Goal: Task Accomplishment & Management: Manage account settings

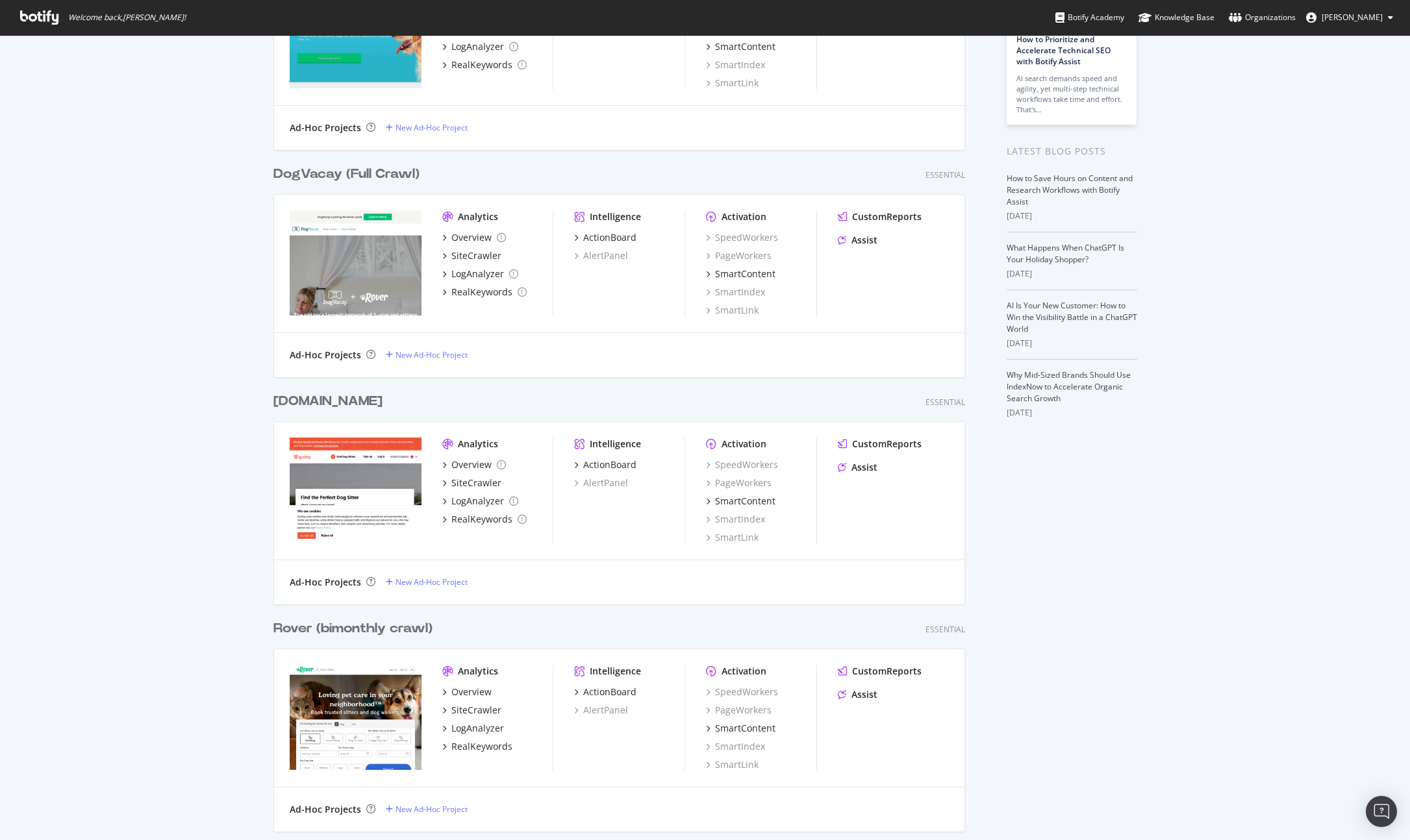
scroll to position [161, 0]
click at [465, 671] on div "Analytics" at bounding box center [478, 670] width 40 height 13
click at [463, 687] on div "Overview" at bounding box center [471, 690] width 40 height 13
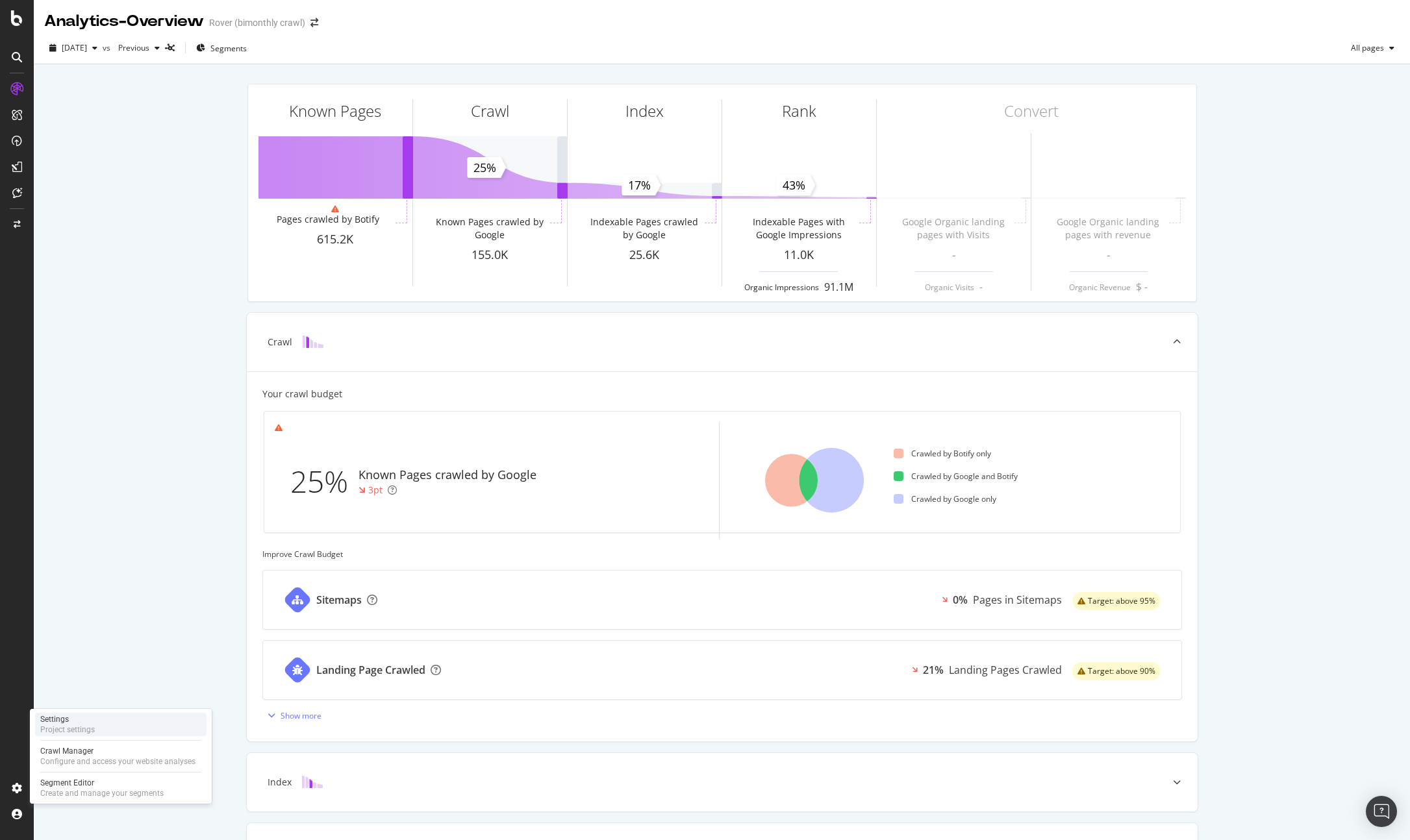
click at [86, 725] on div "Project settings" at bounding box center [67, 730] width 54 height 10
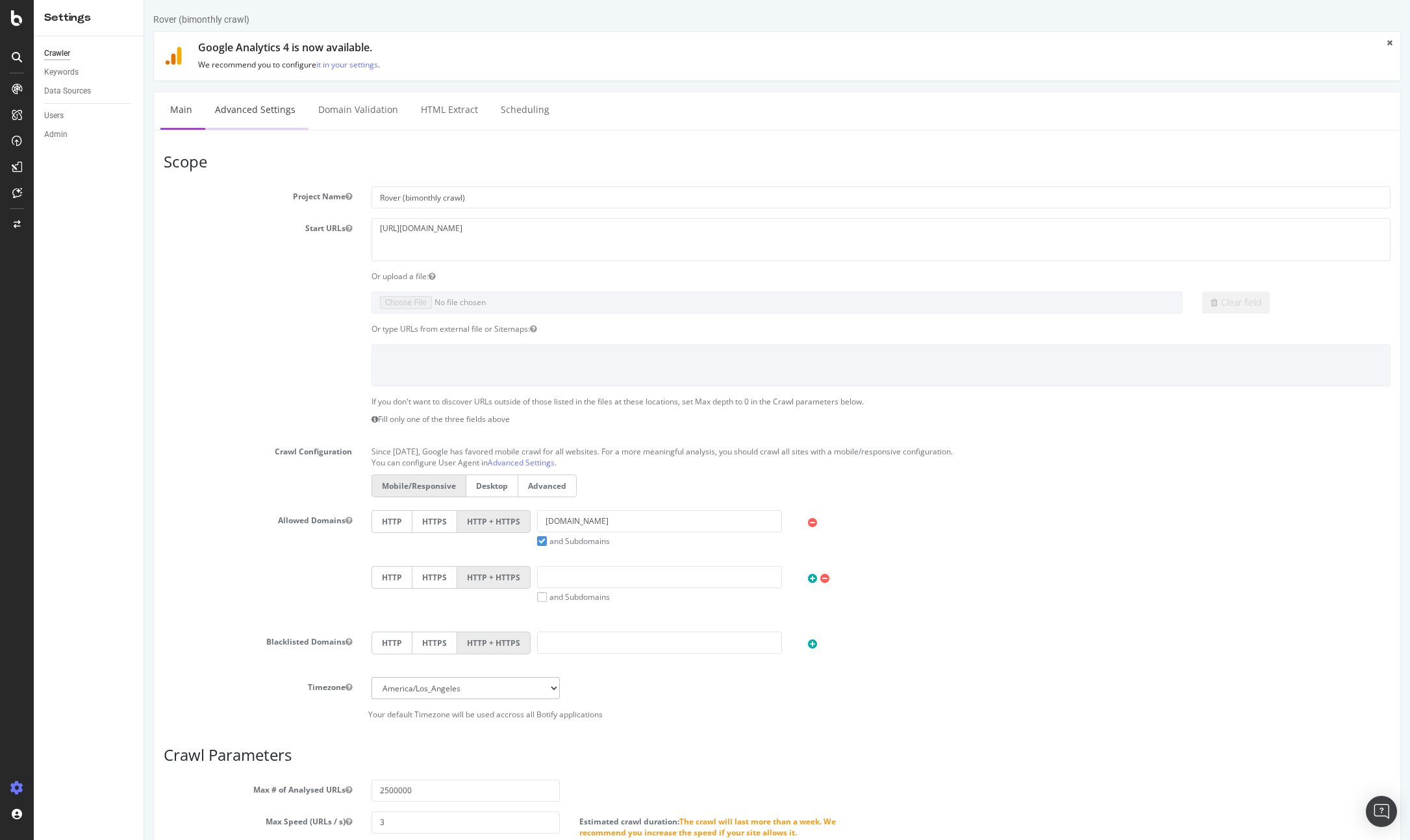
click at [267, 107] on link "Advanced Settings" at bounding box center [255, 110] width 100 height 35
click at [90, 86] on div "Data Sources" at bounding box center [67, 91] width 47 height 14
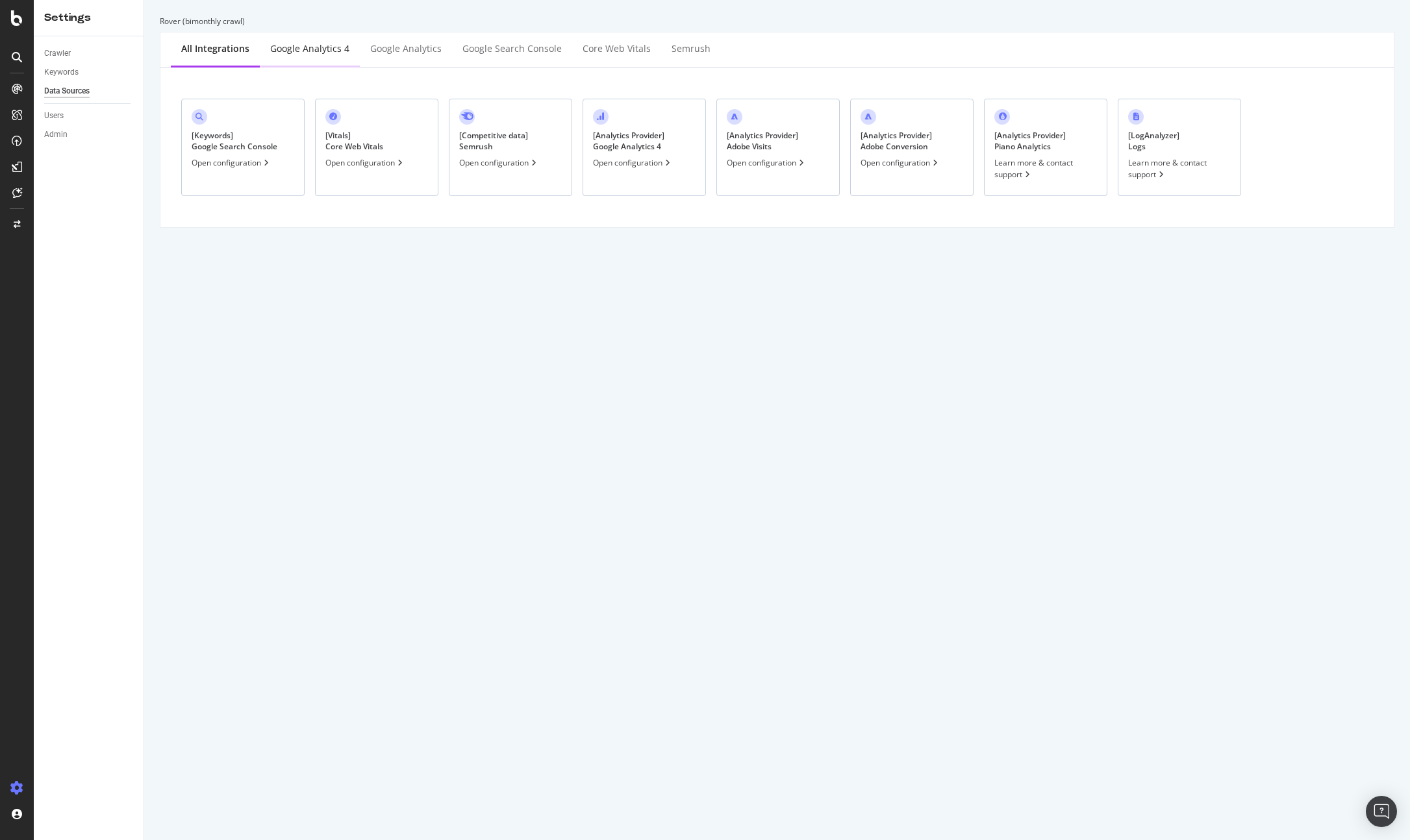
click at [310, 56] on div "Google Analytics 4" at bounding box center [310, 50] width 100 height 35
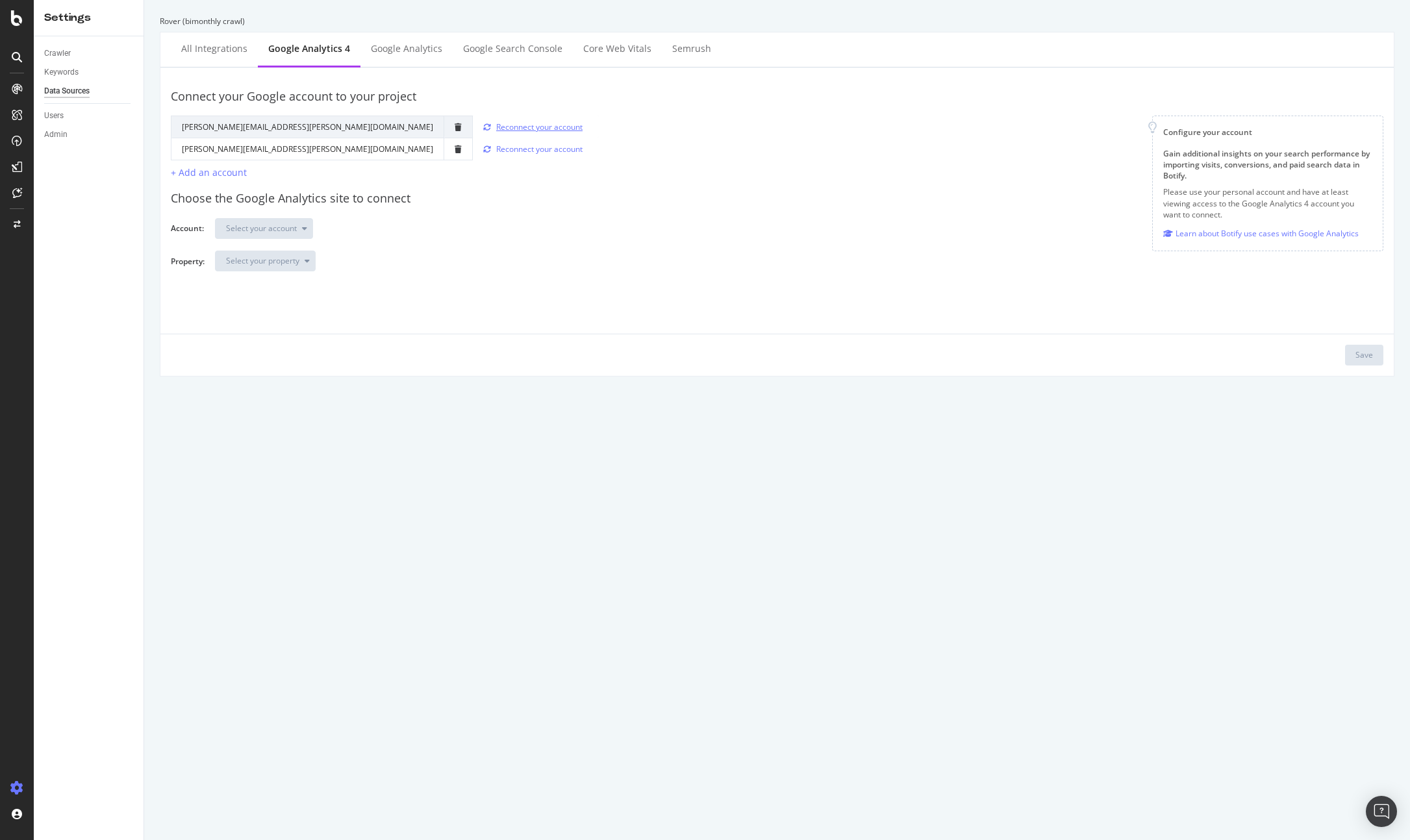
click at [496, 128] on div "Reconnect your account" at bounding box center [539, 127] width 87 height 11
click at [455, 129] on icon "trash" at bounding box center [458, 127] width 7 height 8
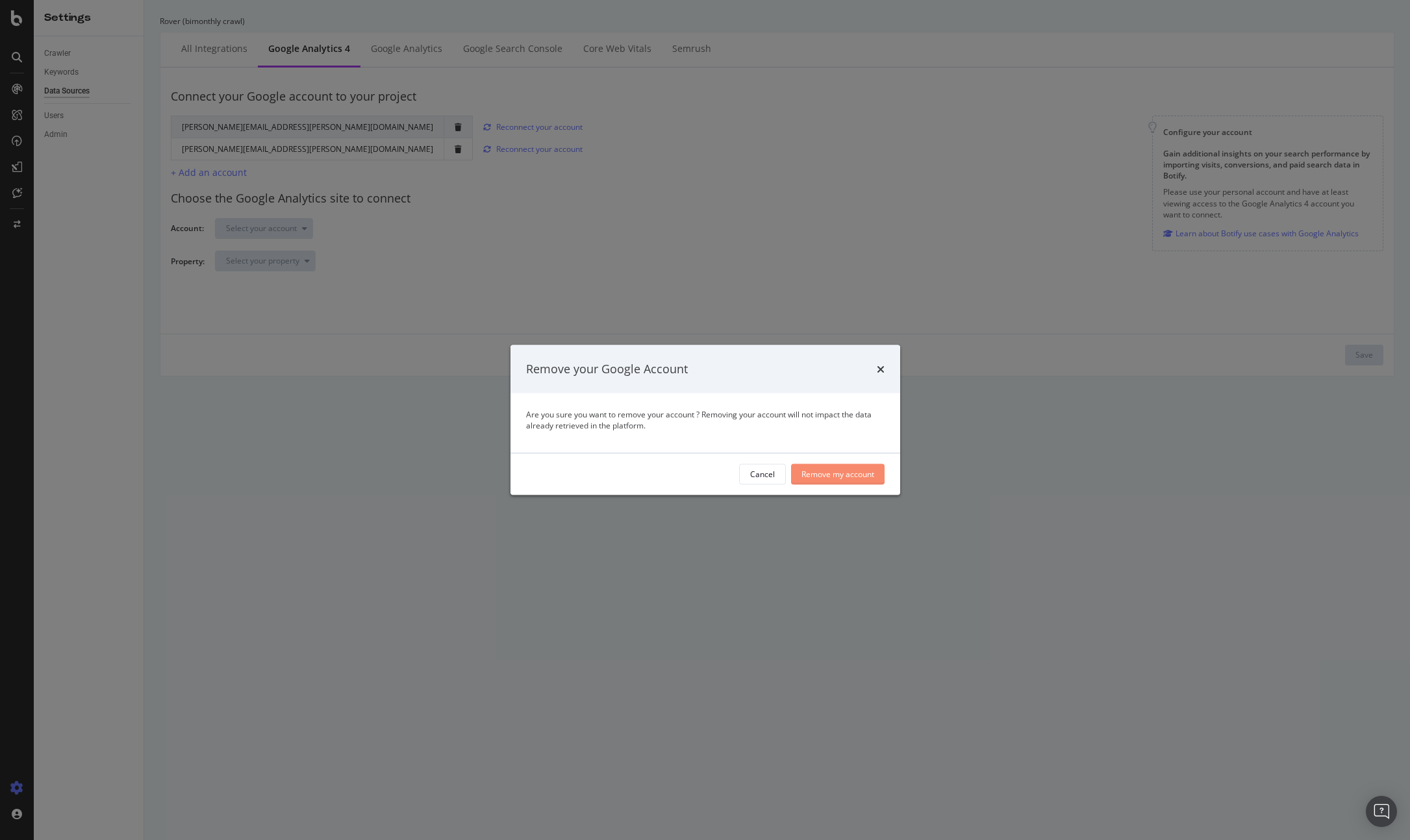
click at [818, 472] on div "Remove my account" at bounding box center [837, 474] width 73 height 11
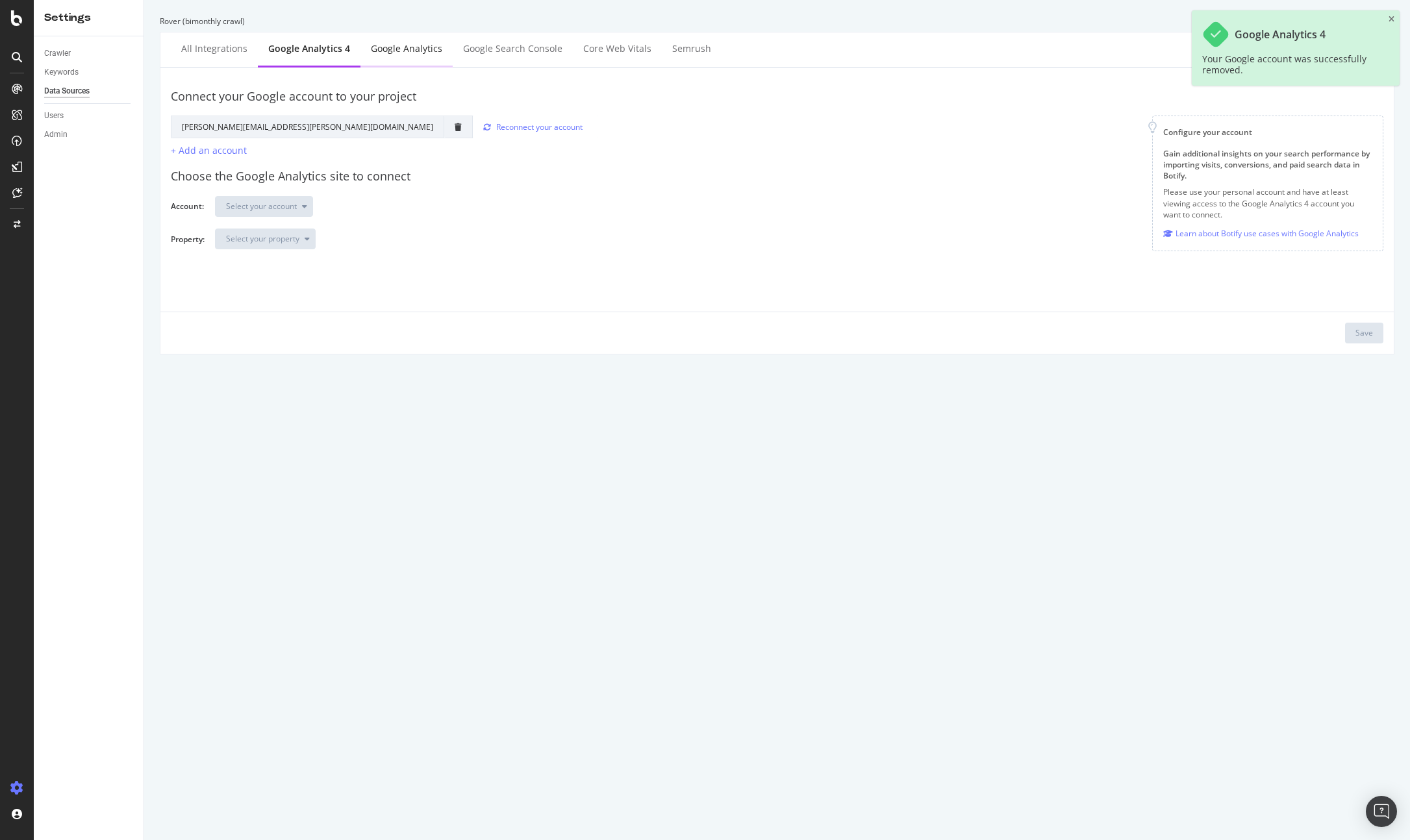
click at [396, 42] on div "Google Analytics" at bounding box center [406, 49] width 72 height 13
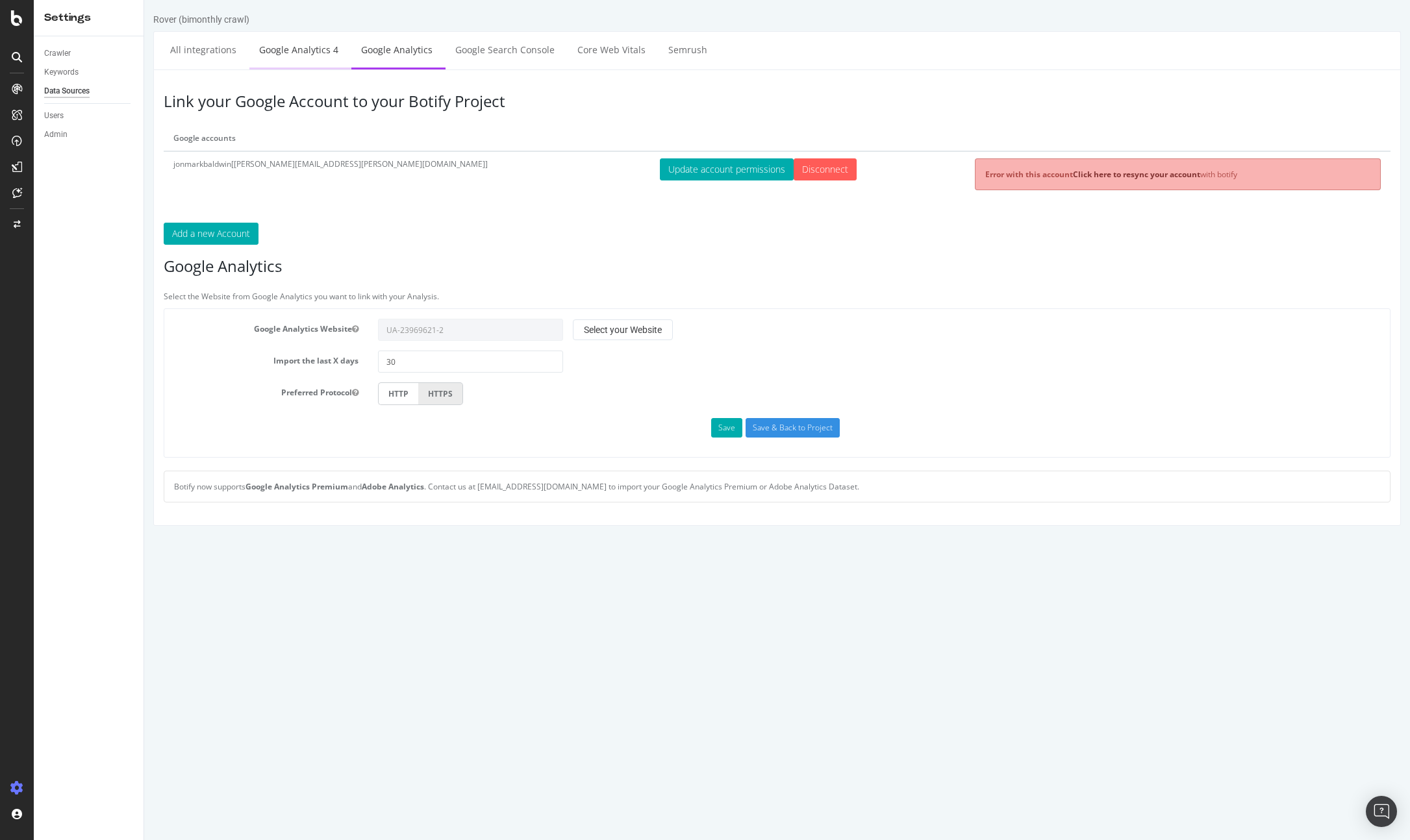
click at [288, 44] on link "Google Analytics 4" at bounding box center [299, 50] width 98 height 35
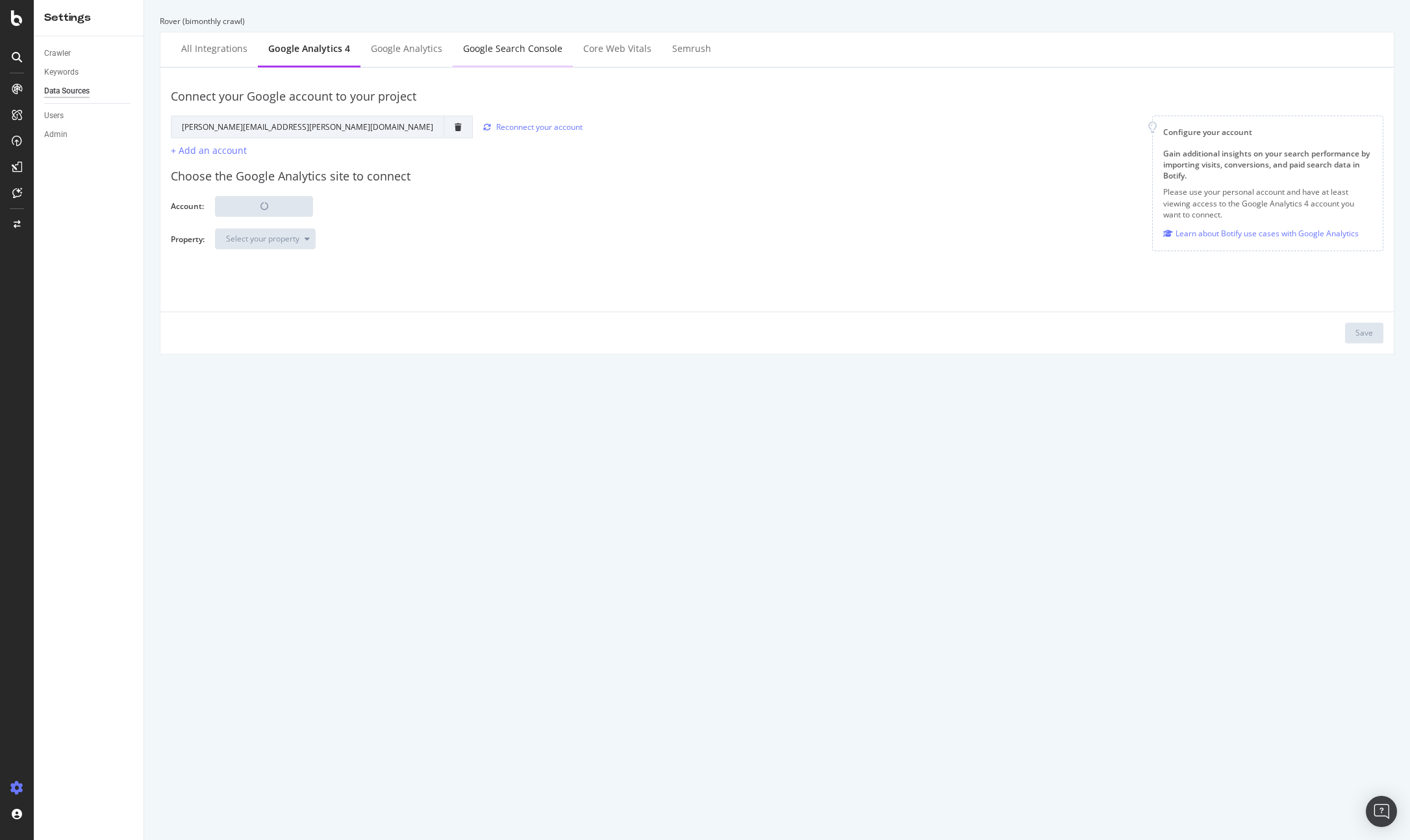
click at [498, 58] on div "Google Search Console" at bounding box center [512, 50] width 120 height 35
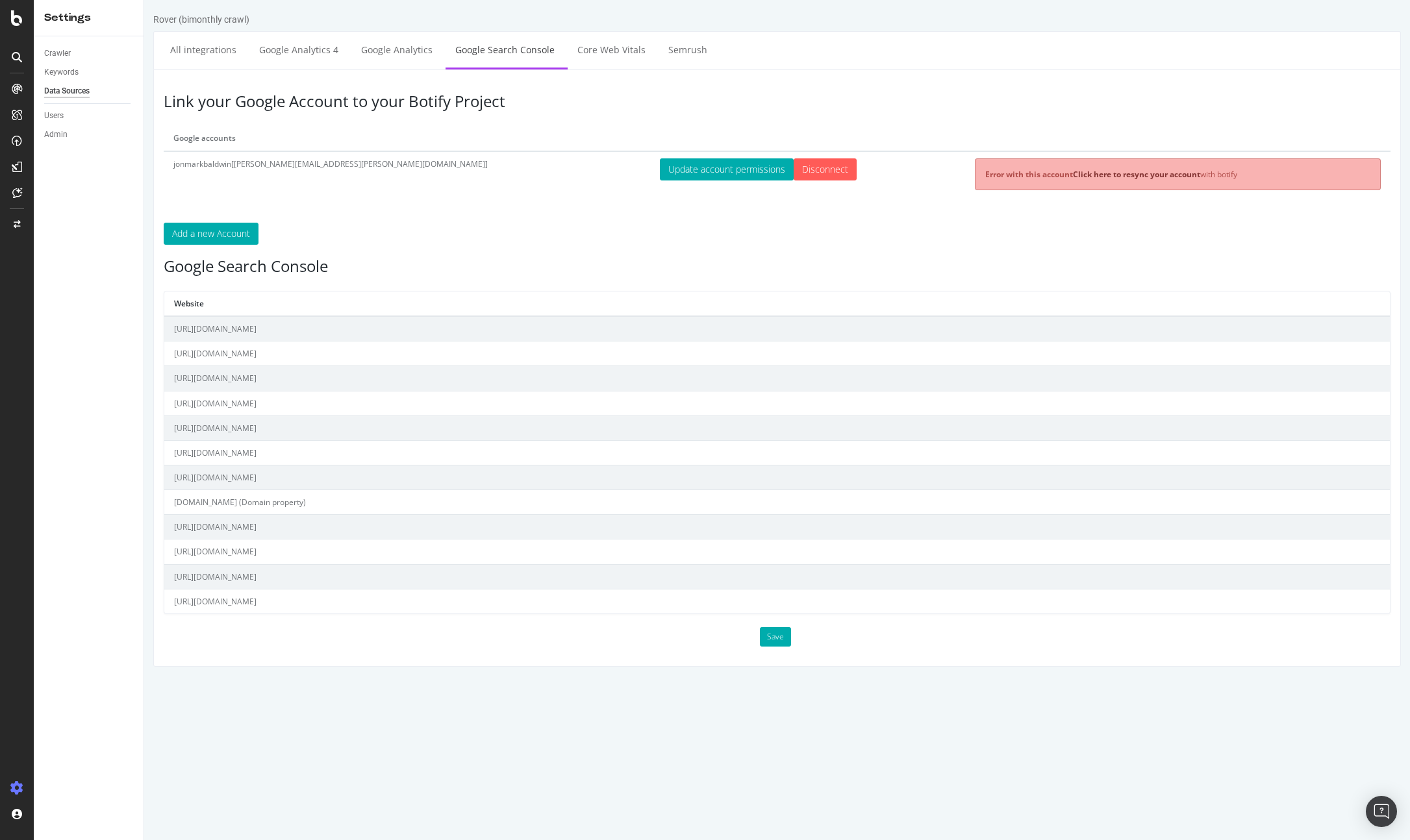
click at [236, 577] on td "[URL][DOMAIN_NAME]" at bounding box center [777, 576] width 1226 height 25
click at [1073, 174] on link "Click here to resync your account" at bounding box center [1136, 174] width 127 height 11
click at [497, 252] on div "Link your Google Account to your Botify Project Google accounts jonmarkbaldwin[…" at bounding box center [778, 368] width 1248 height 597
click at [779, 633] on button "Save" at bounding box center [776, 637] width 31 height 20
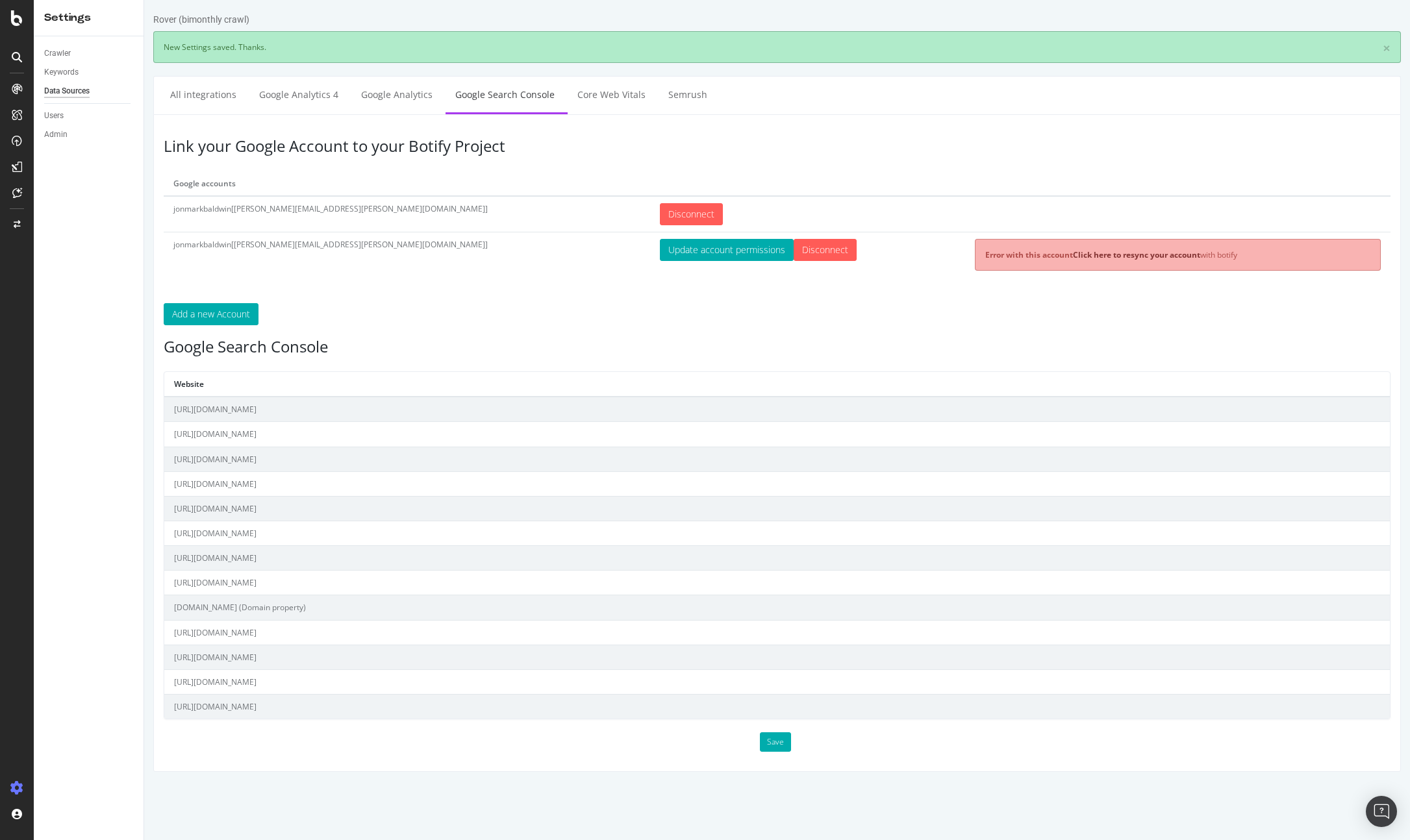
click at [519, 375] on th "Website" at bounding box center [777, 384] width 1226 height 25
click at [361, 250] on td "jonmarkbaldwin[jonathan.baldwin@rover.com]" at bounding box center [406, 260] width 486 height 58
click at [454, 256] on td "jonmarkbaldwin[jonathan.baldwin@rover.com]" at bounding box center [406, 260] width 486 height 58
click at [660, 212] on input "Disconnect" at bounding box center [692, 214] width 63 height 22
click at [794, 246] on input "Disconnect" at bounding box center [825, 250] width 63 height 22
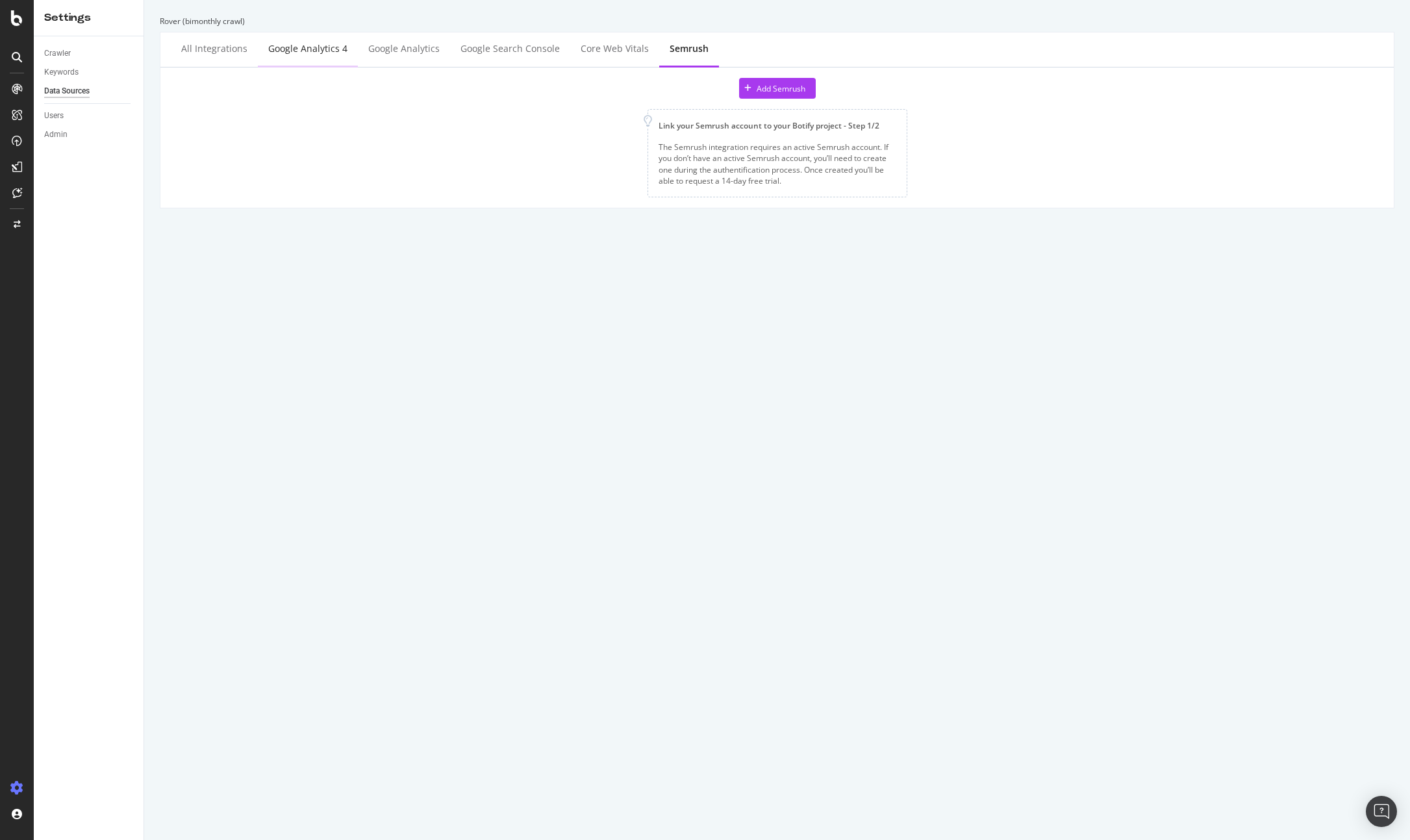
click at [299, 42] on div "Google Analytics 4" at bounding box center [308, 49] width 79 height 13
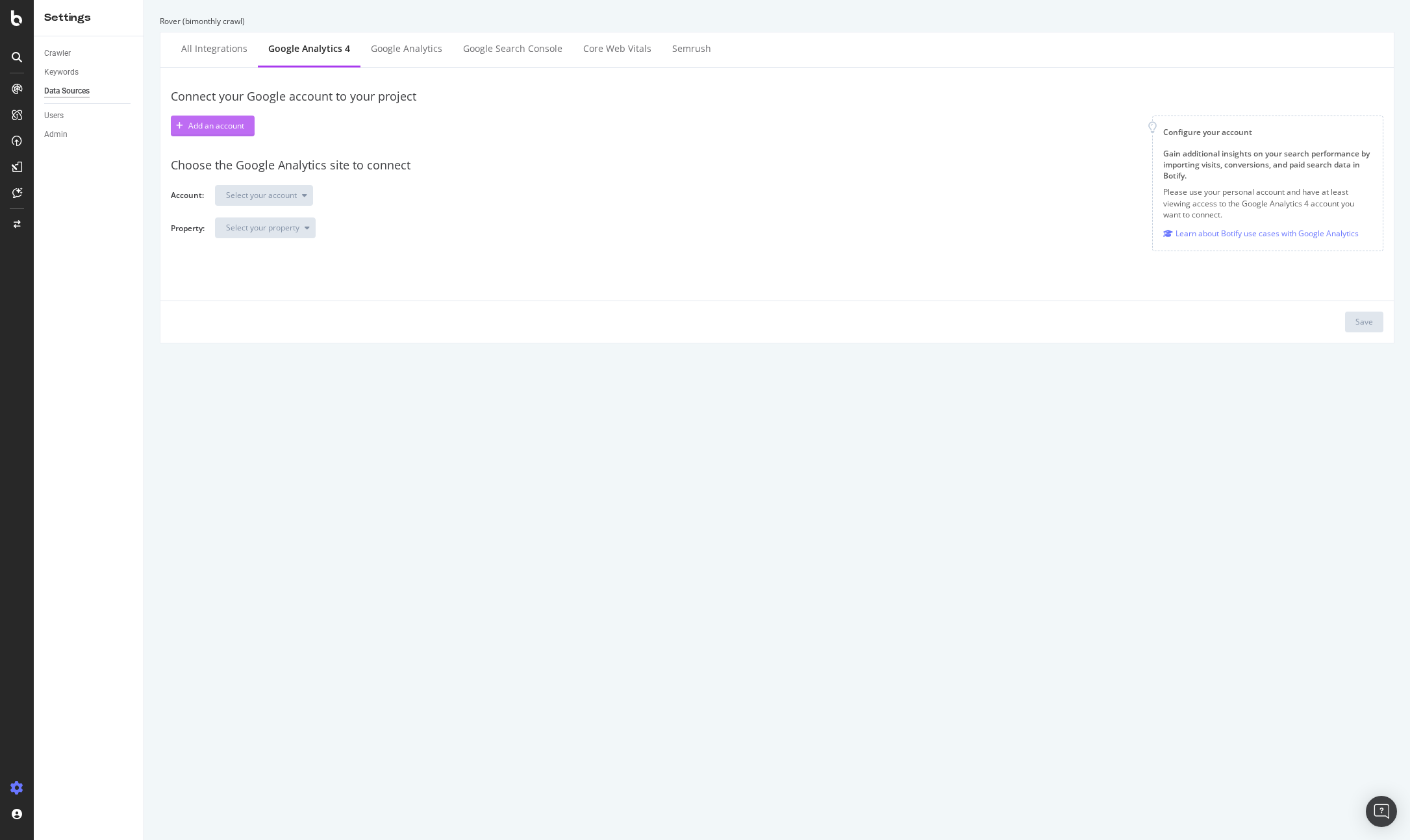
click at [199, 119] on div "Add an account" at bounding box center [207, 126] width 73 height 20
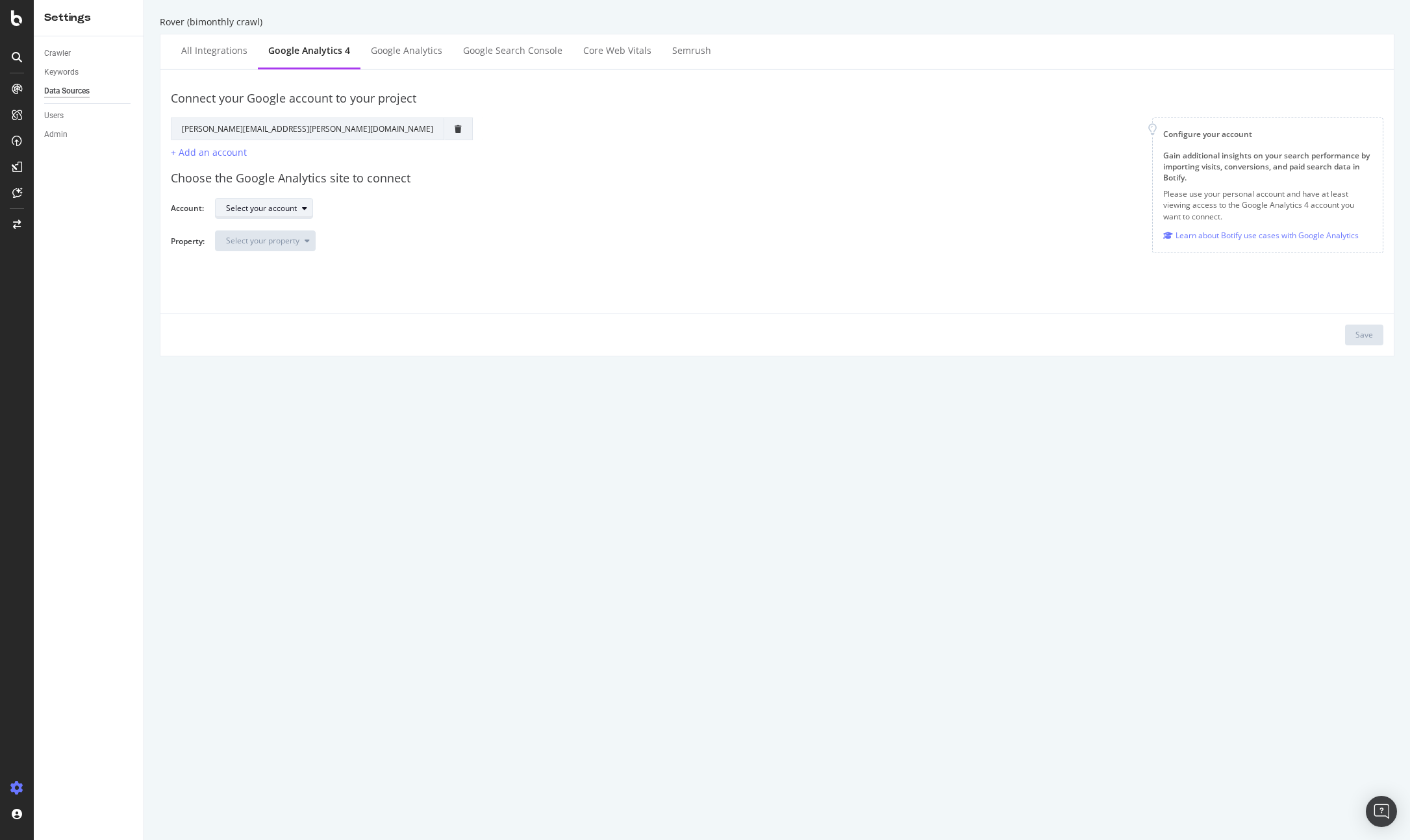
click at [266, 206] on div "Select your account" at bounding box center [261, 209] width 71 height 8
click at [259, 334] on div "[DOMAIN_NAME]" at bounding box center [264, 338] width 63 height 11
click at [287, 245] on div "Select your property" at bounding box center [262, 241] width 73 height 8
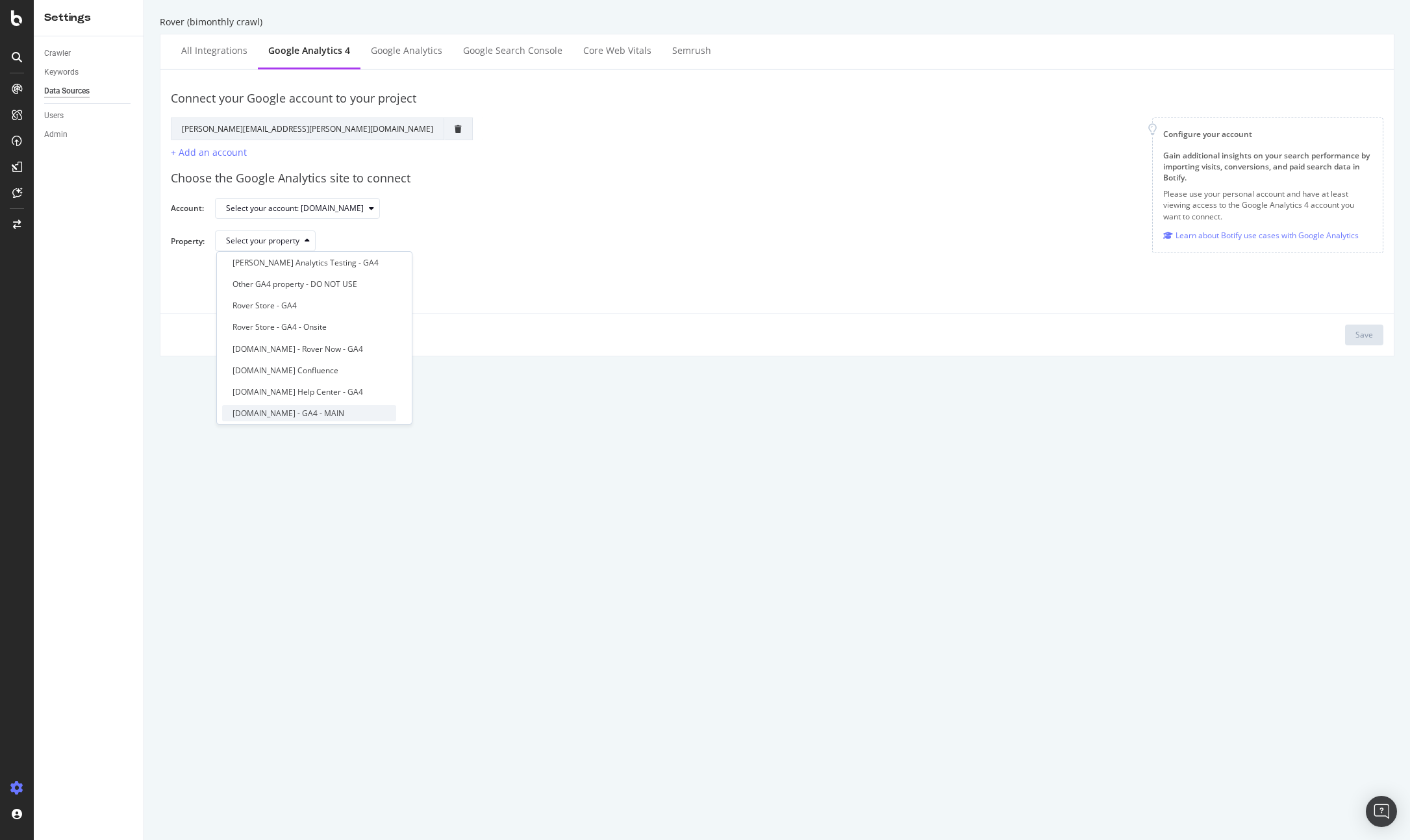
click at [312, 416] on div "[DOMAIN_NAME] - GA4 - MAIN" at bounding box center [288, 413] width 112 height 11
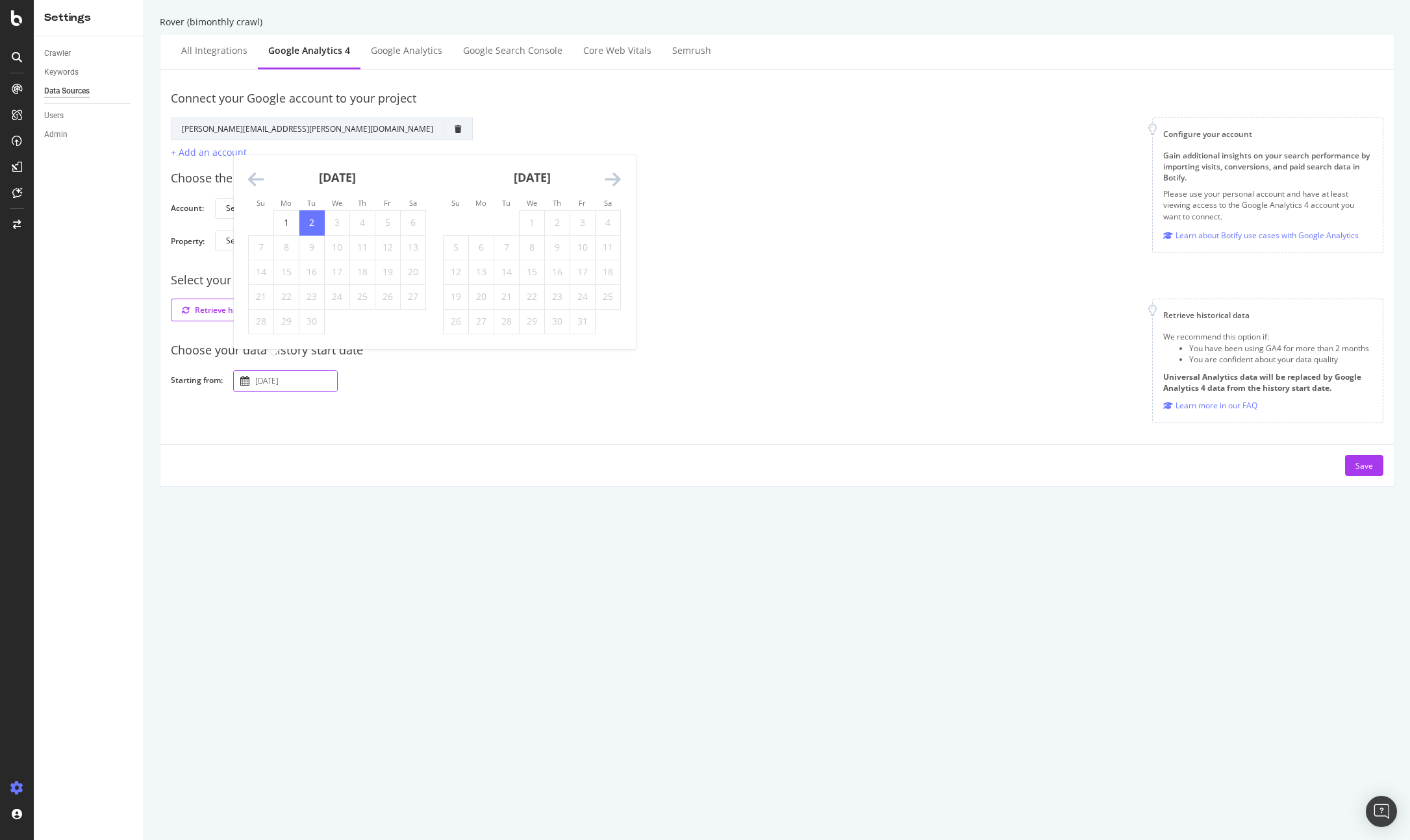
click at [301, 384] on input "[DATE]" at bounding box center [295, 381] width 85 height 21
click at [253, 182] on icon "Move backward to switch to the previous month." at bounding box center [256, 180] width 16 height 18
click at [255, 160] on icon "Move backward to switch to the previous month." at bounding box center [256, 155] width 16 height 18
click at [255, 160] on div "July 2025 1 2 3 4 5 6 7 8 9 10 11 12 13 14 15 16 17 18 19 20 21 22 23 24 25 26 …" at bounding box center [434, 252] width 402 height 194
click at [255, 160] on div "July 2025" at bounding box center [337, 183] width 178 height 55
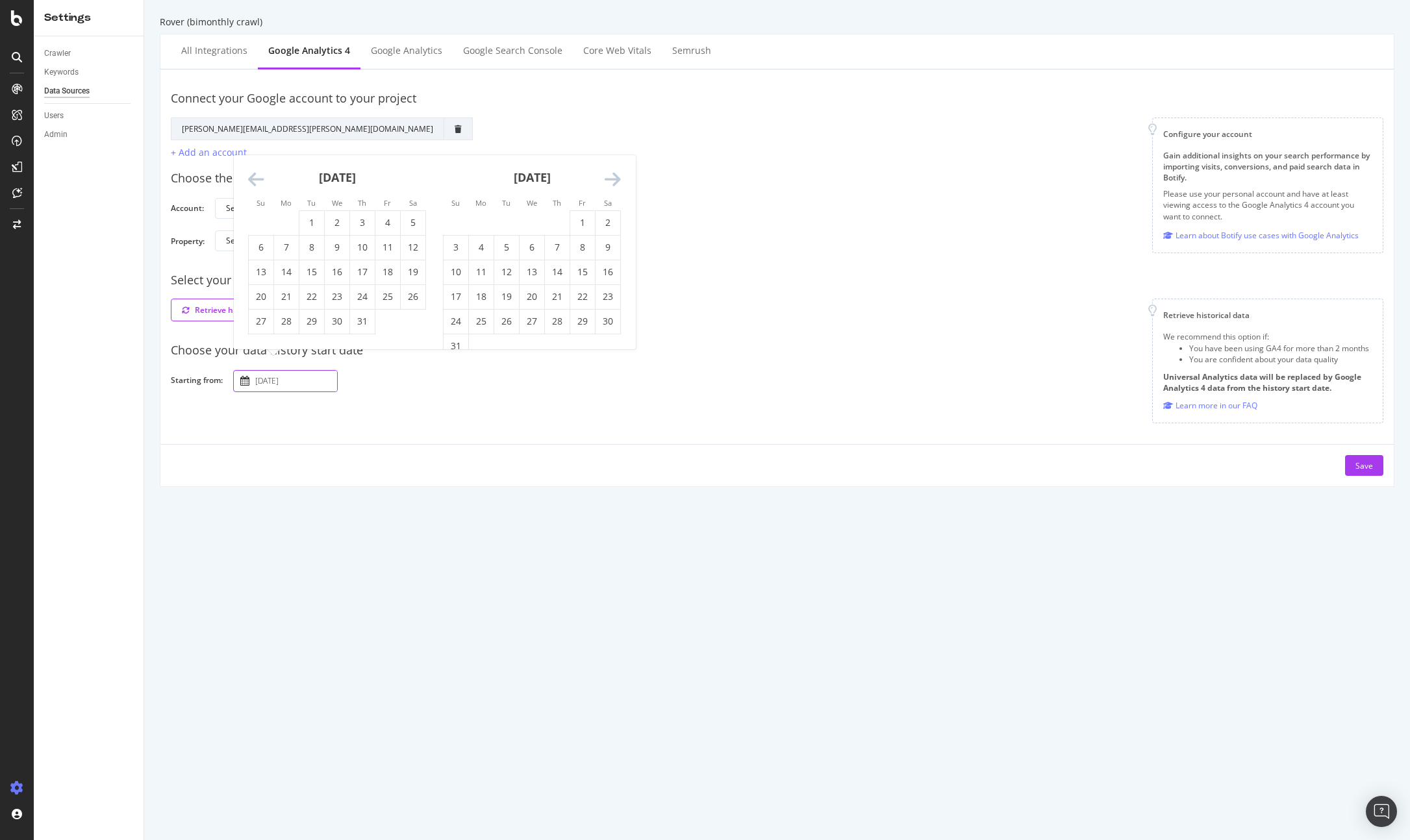
click at [250, 177] on icon "Move backward to switch to the previous month." at bounding box center [256, 180] width 16 height 18
click at [478, 116] on div "Connect your Google account to your project Google Account Action Reconnect Acc…" at bounding box center [777, 120] width 1213 height 80
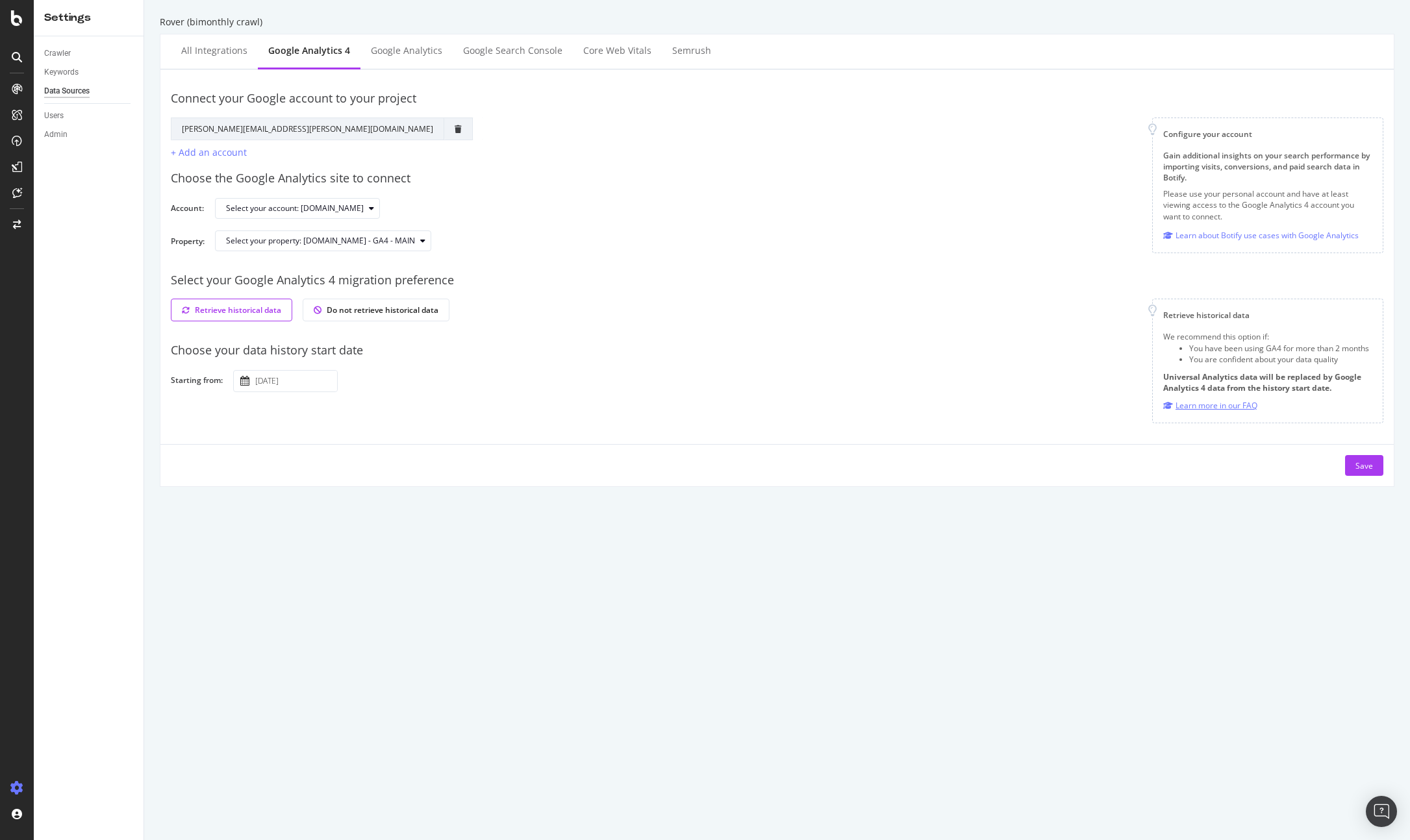
click at [1189, 403] on div "Learn more in our FAQ" at bounding box center [1211, 405] width 94 height 14
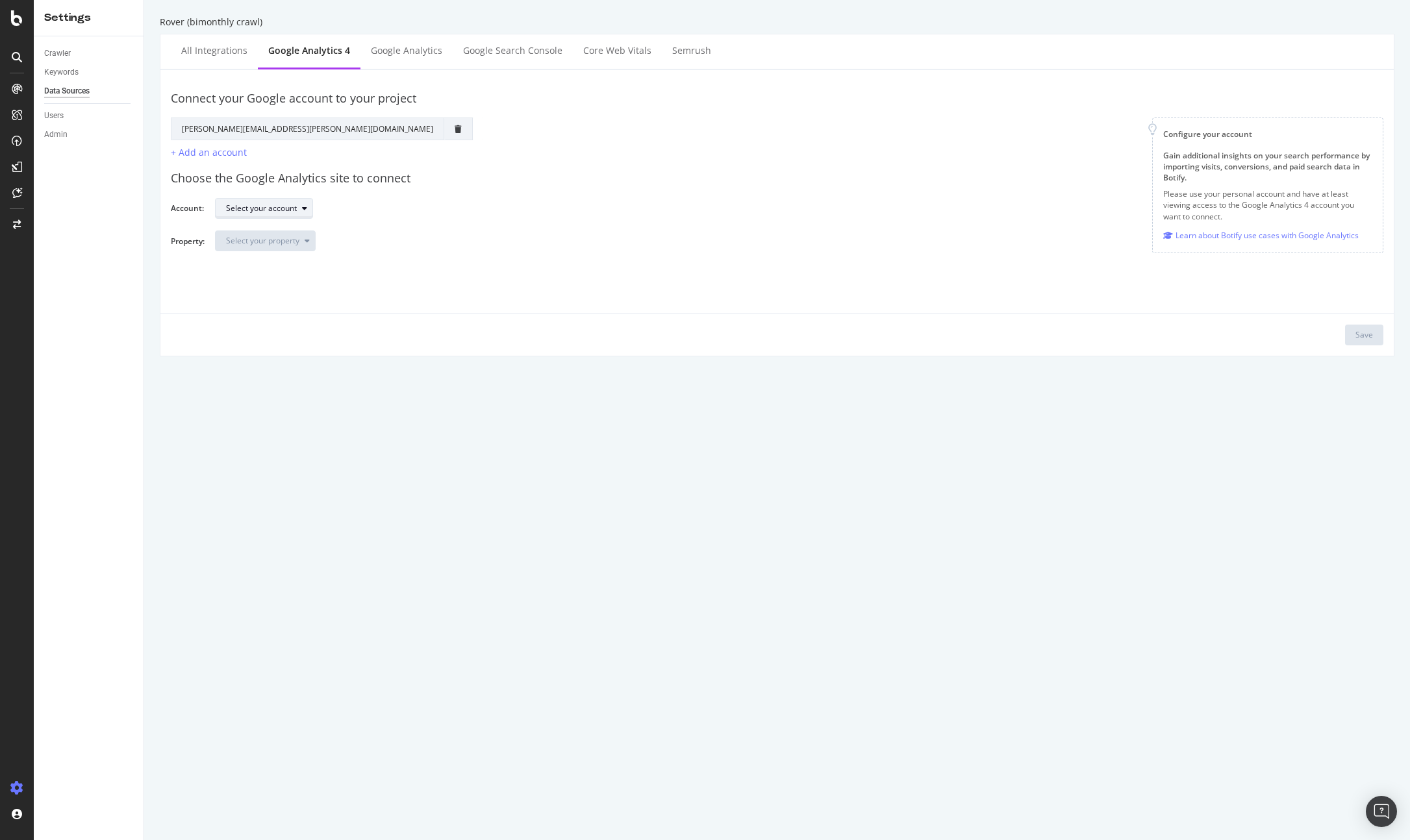
click at [276, 217] on div "Select your account" at bounding box center [269, 209] width 87 height 18
click at [257, 350] on div "Connect your Google account to your project Google Account Action Reconnect Acc…" at bounding box center [777, 212] width 1234 height 287
click at [271, 209] on div "Select your account" at bounding box center [261, 209] width 71 height 8
click at [243, 334] on div "[DOMAIN_NAME]" at bounding box center [264, 338] width 63 height 11
click at [266, 247] on div "Select your property" at bounding box center [270, 241] width 89 height 18
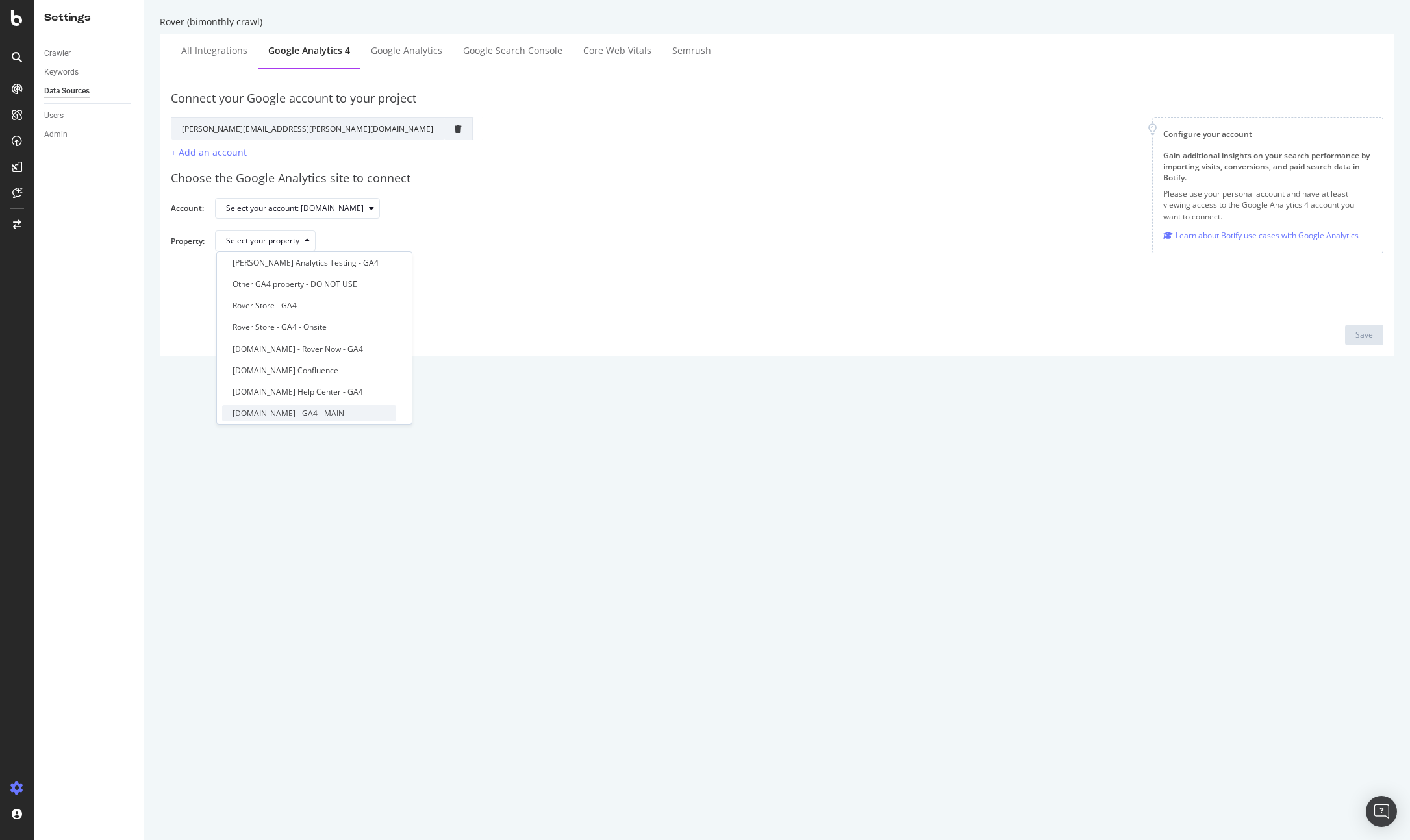
click at [280, 416] on div "[DOMAIN_NAME] - GA4 - MAIN" at bounding box center [288, 413] width 112 height 11
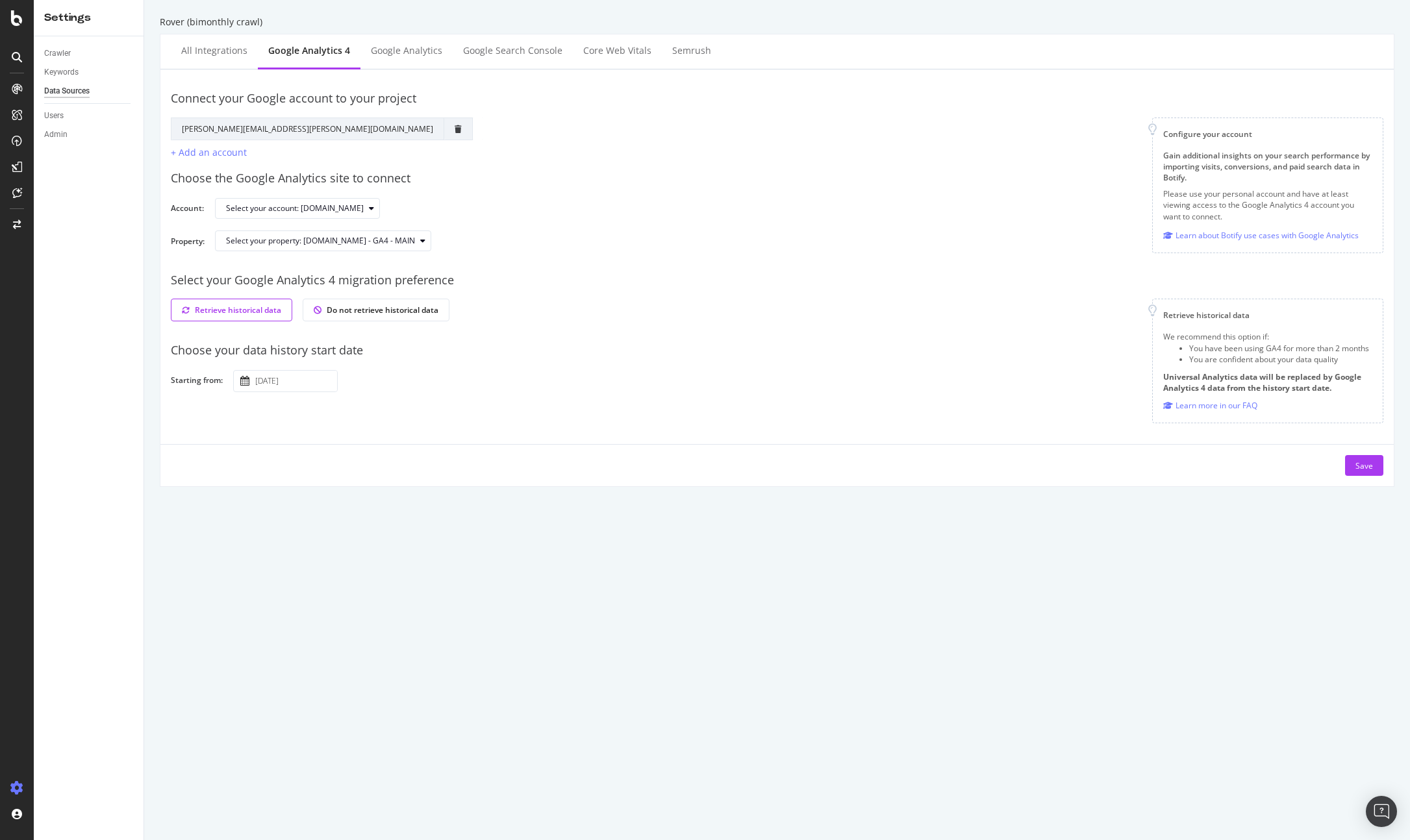
click at [299, 380] on input "[DATE]" at bounding box center [295, 381] width 85 height 21
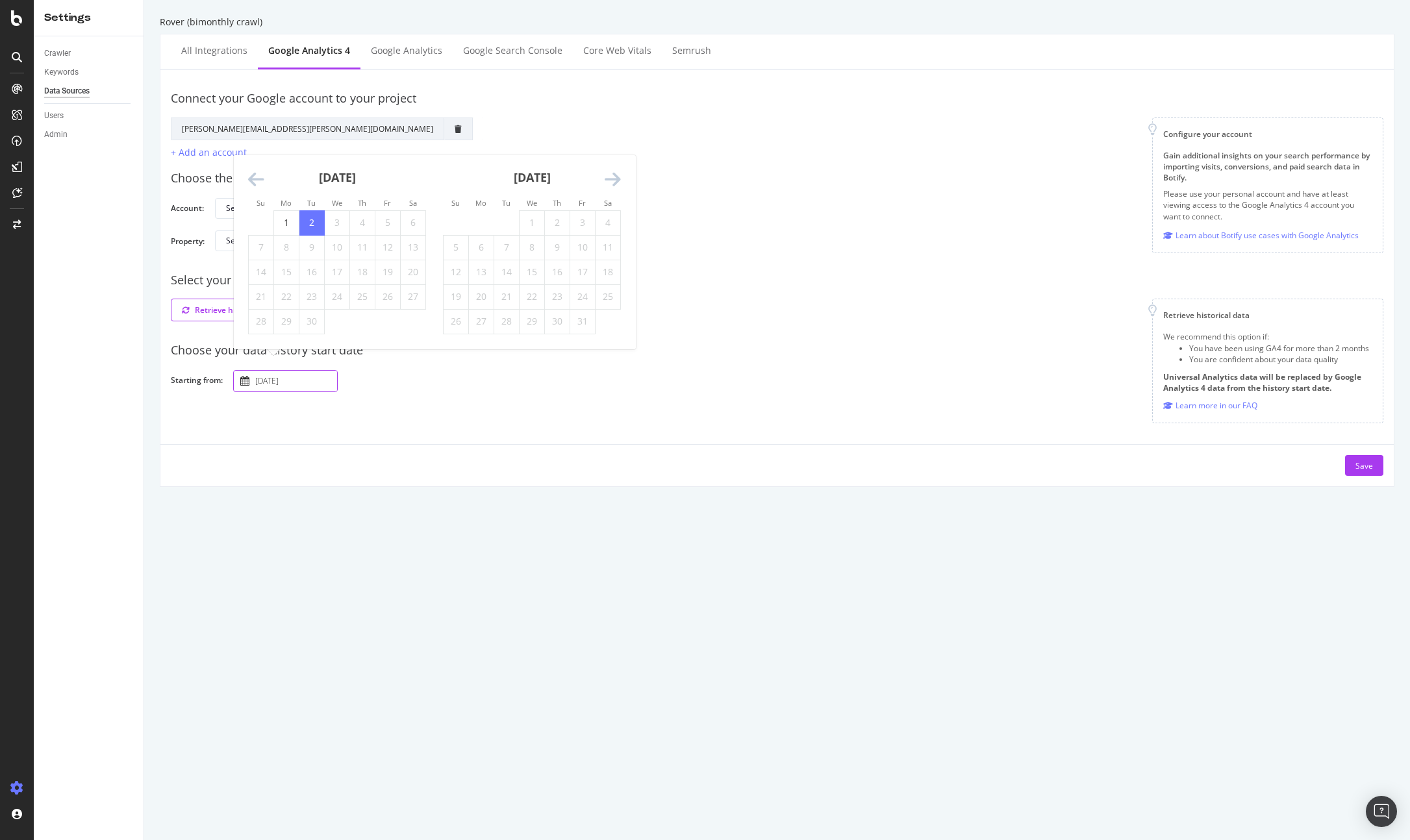
click at [444, 435] on div "Connect your Google account to your project Google Account Action Reconnect Acc…" at bounding box center [777, 278] width 1213 height 396
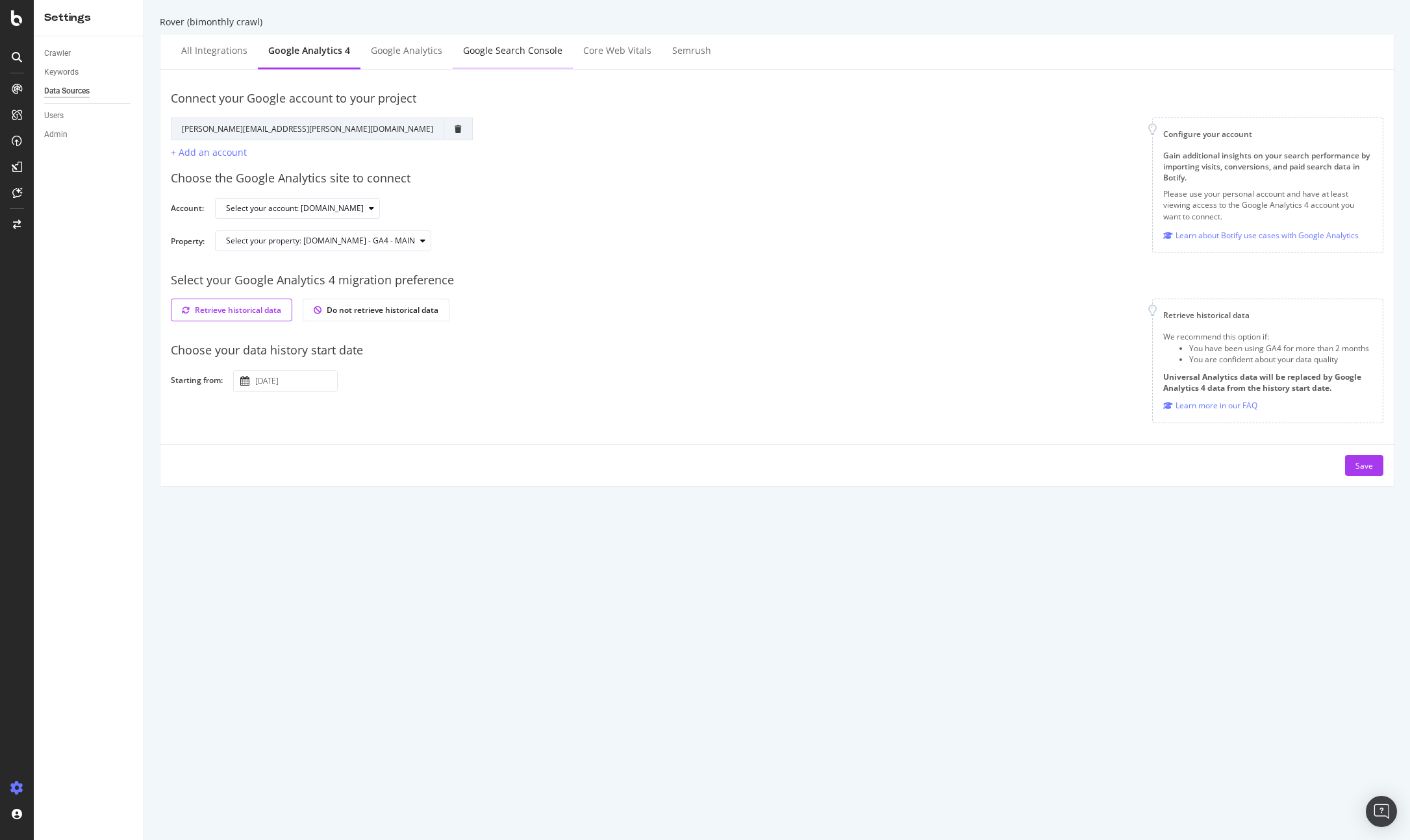
click at [494, 52] on div "Google Search Console" at bounding box center [512, 50] width 99 height 13
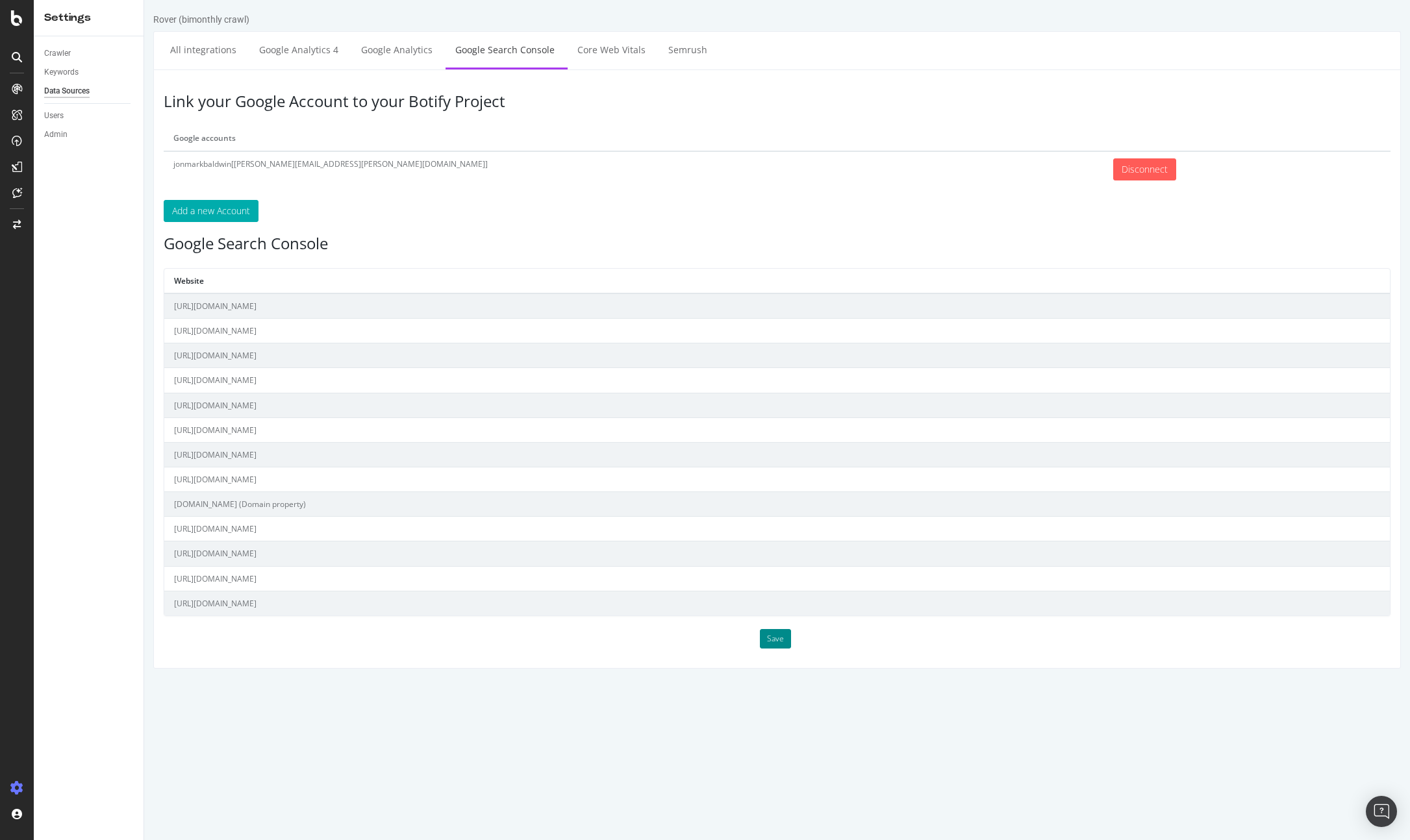
click at [777, 639] on button "Save" at bounding box center [776, 639] width 31 height 20
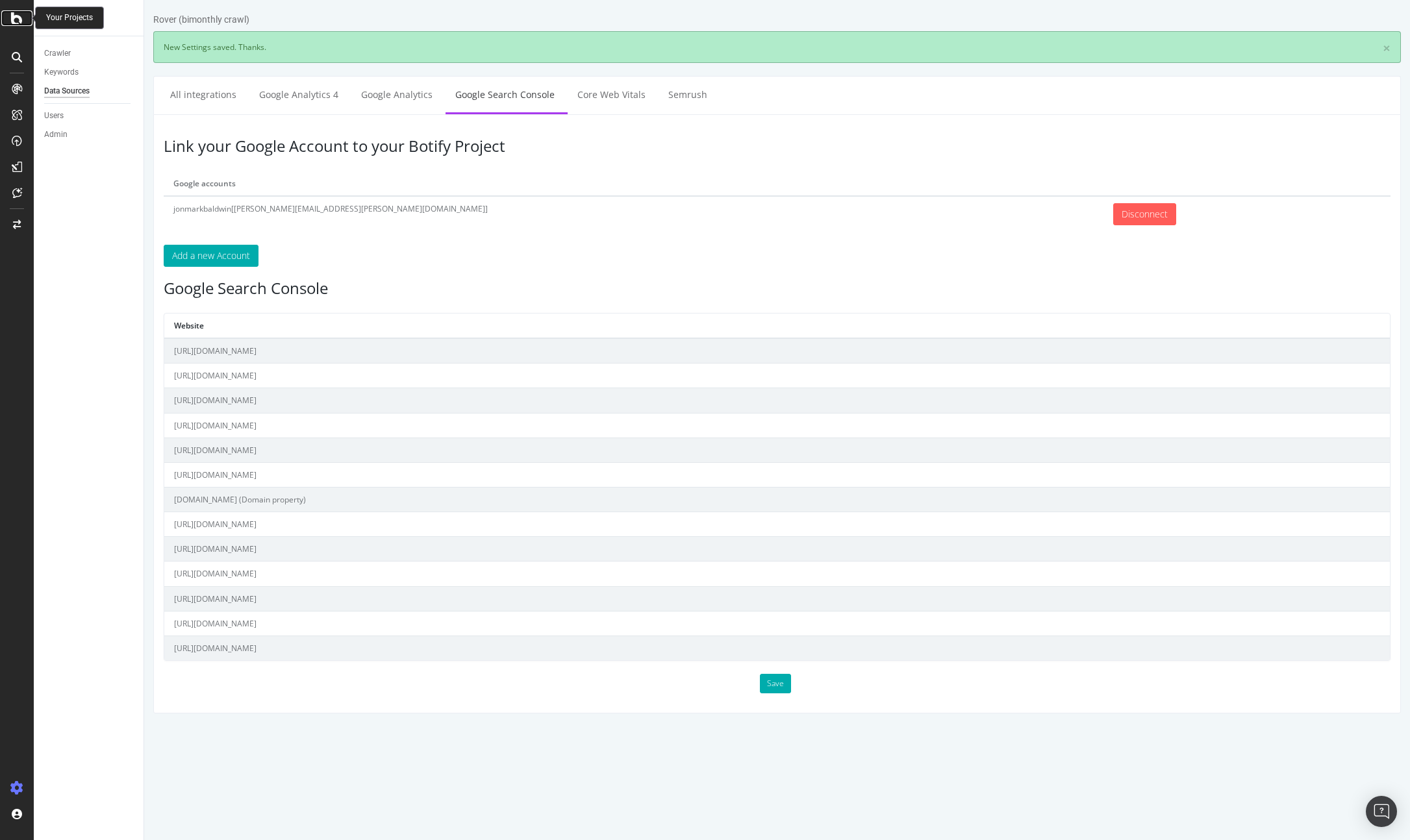
click at [24, 22] on div at bounding box center [17, 18] width 31 height 16
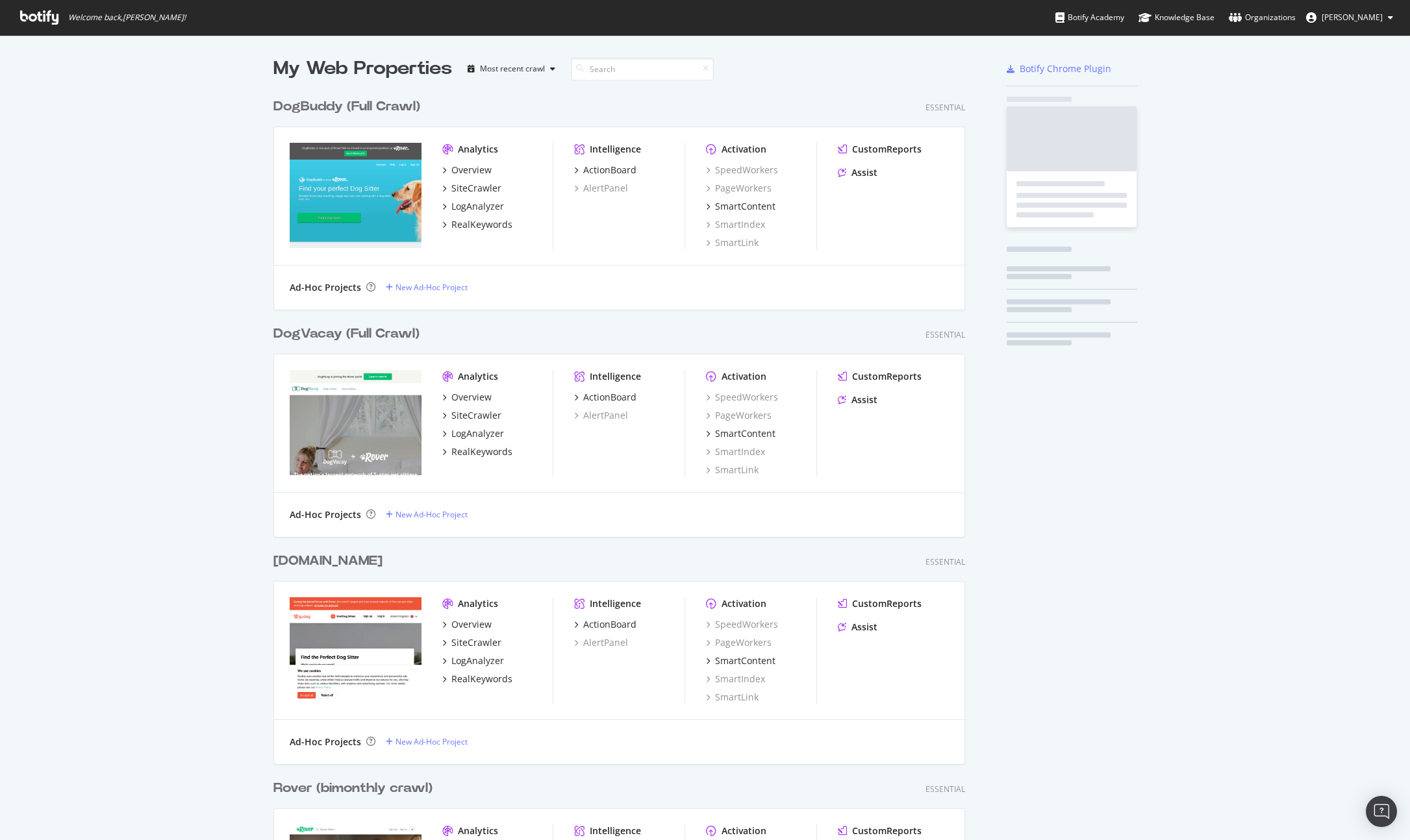
scroll to position [840, 1410]
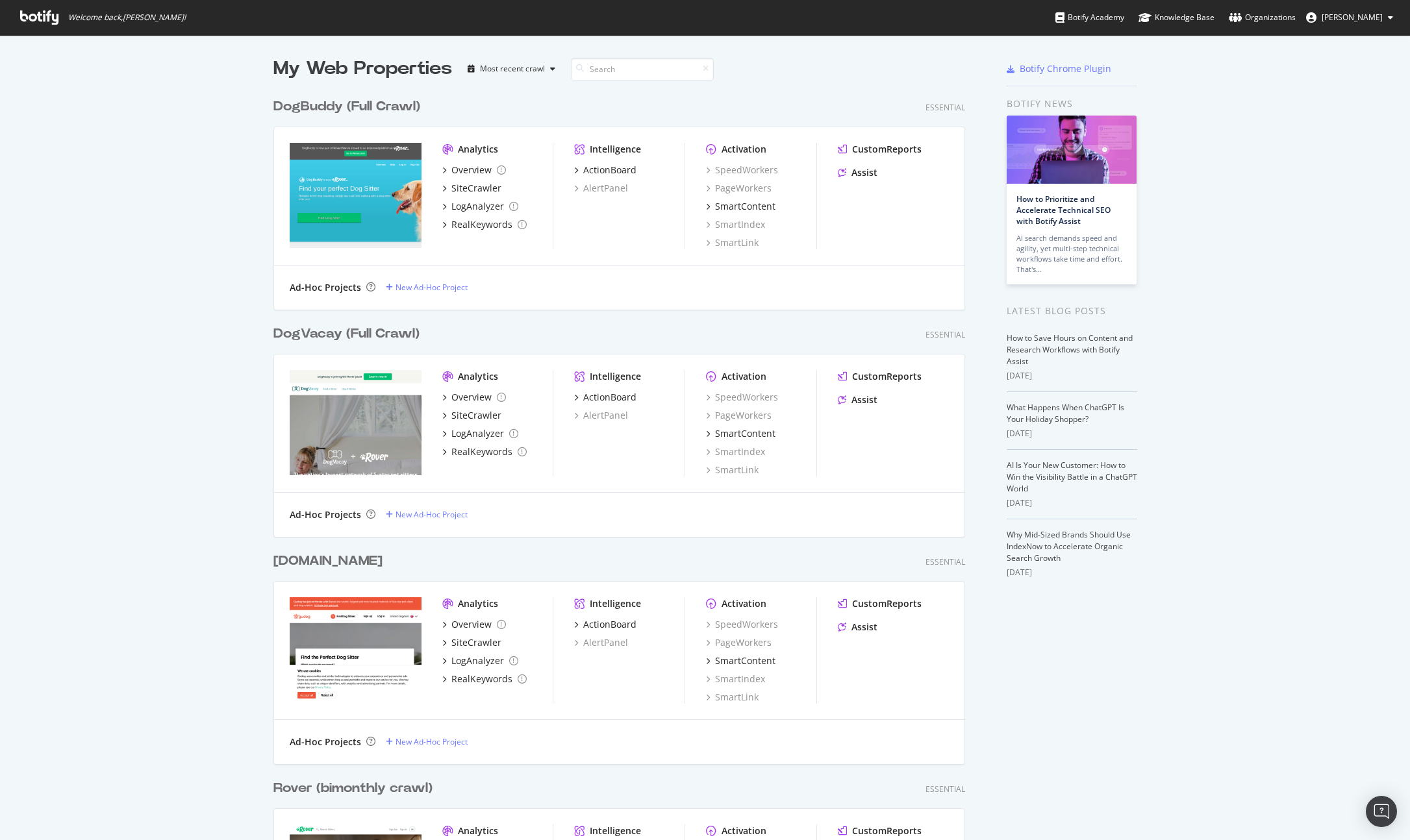
click at [470, 608] on div "Analytics" at bounding box center [478, 604] width 40 height 13
click at [317, 553] on div "[DOMAIN_NAME]" at bounding box center [328, 561] width 109 height 19
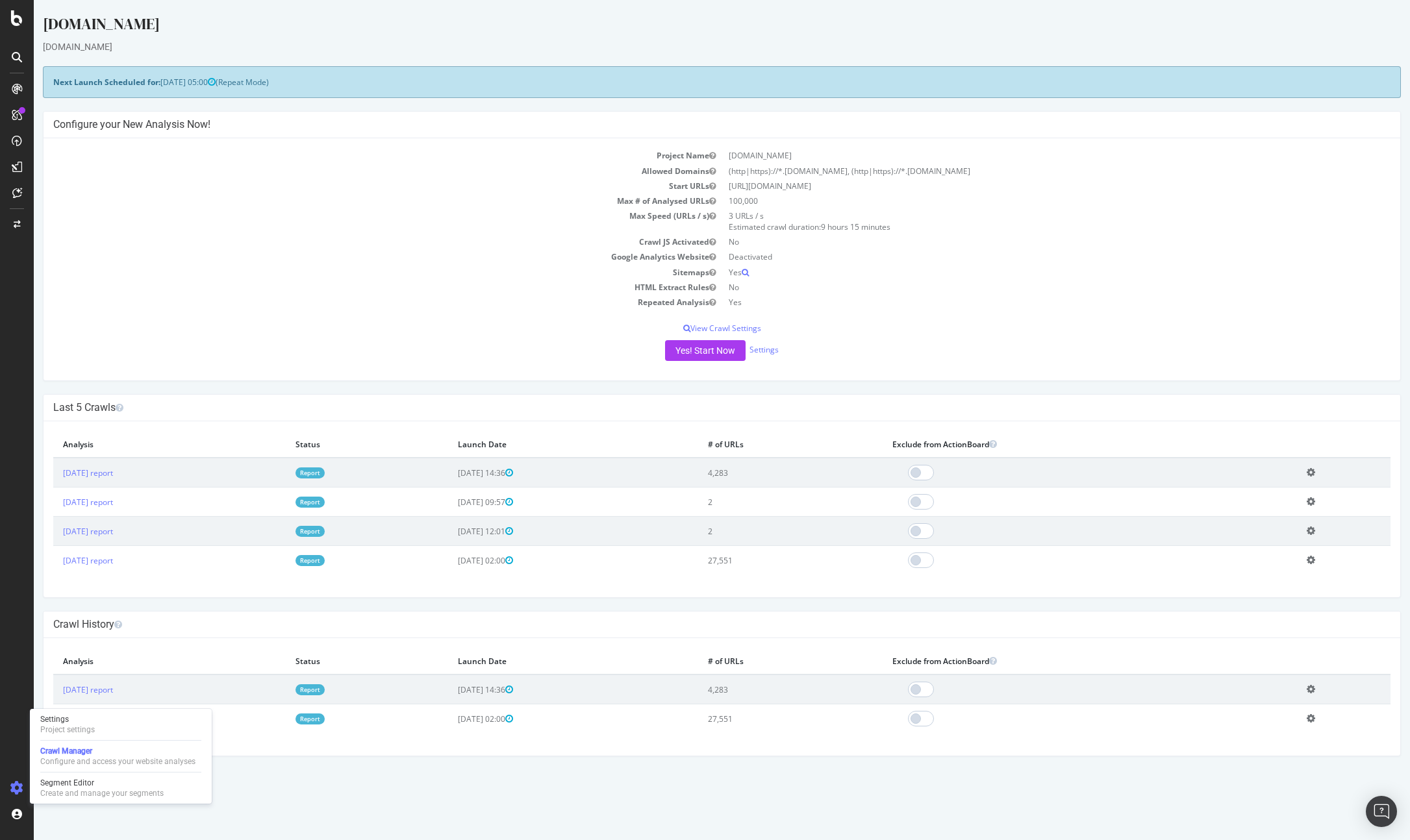
click at [15, 782] on icon at bounding box center [17, 788] width 13 height 13
click at [19, 789] on icon at bounding box center [17, 788] width 13 height 13
click at [18, 788] on icon at bounding box center [17, 788] width 13 height 13
click at [19, 785] on icon at bounding box center [17, 788] width 13 height 13
click at [18, 785] on icon at bounding box center [17, 788] width 13 height 13
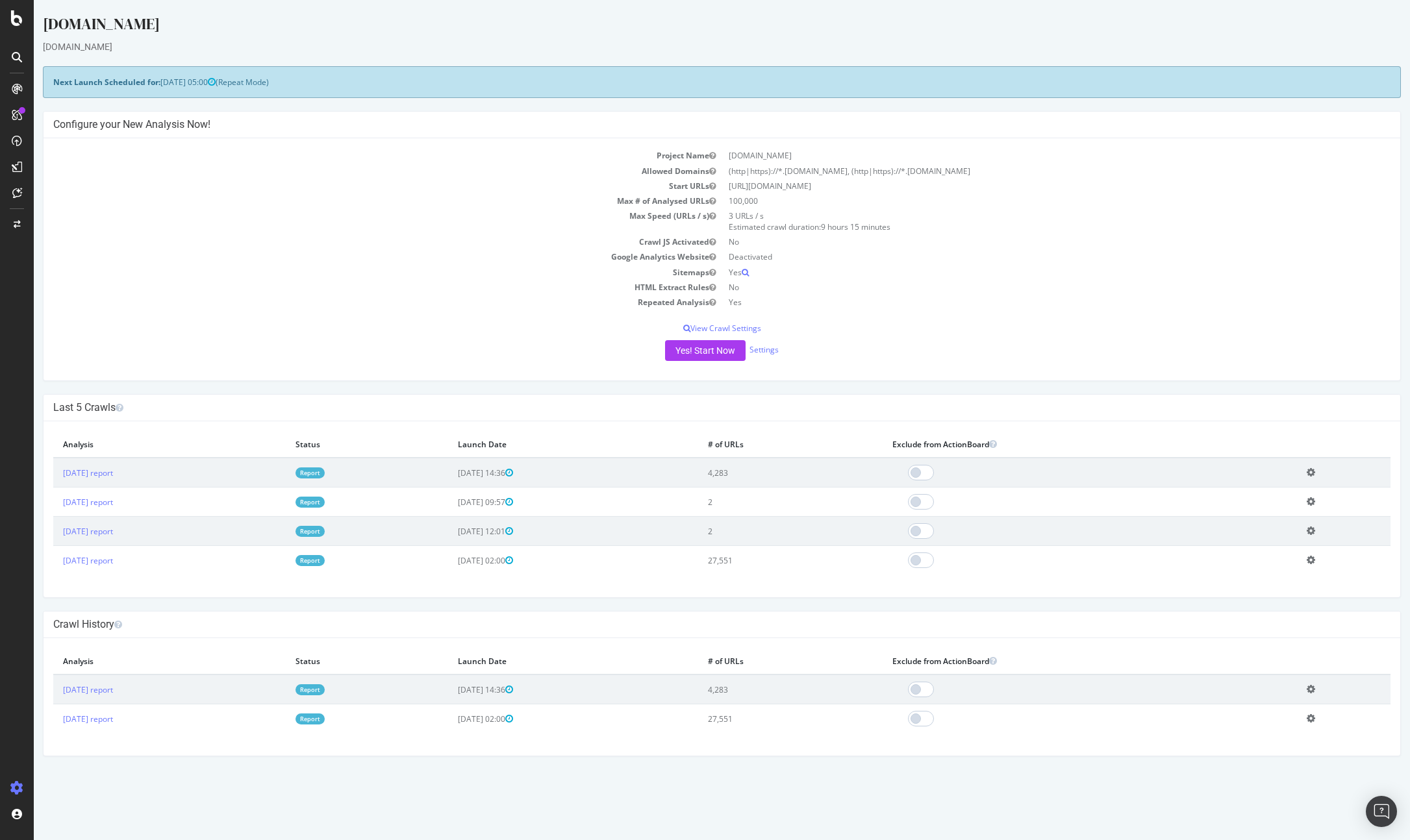
click at [186, 769] on html "[DOMAIN_NAME] [DOMAIN_NAME] × × Next Launch Scheduled for: [DATE] 05:00 (Repeat…" at bounding box center [721, 384] width 1376 height 769
click at [60, 722] on div "Settings" at bounding box center [67, 719] width 54 height 10
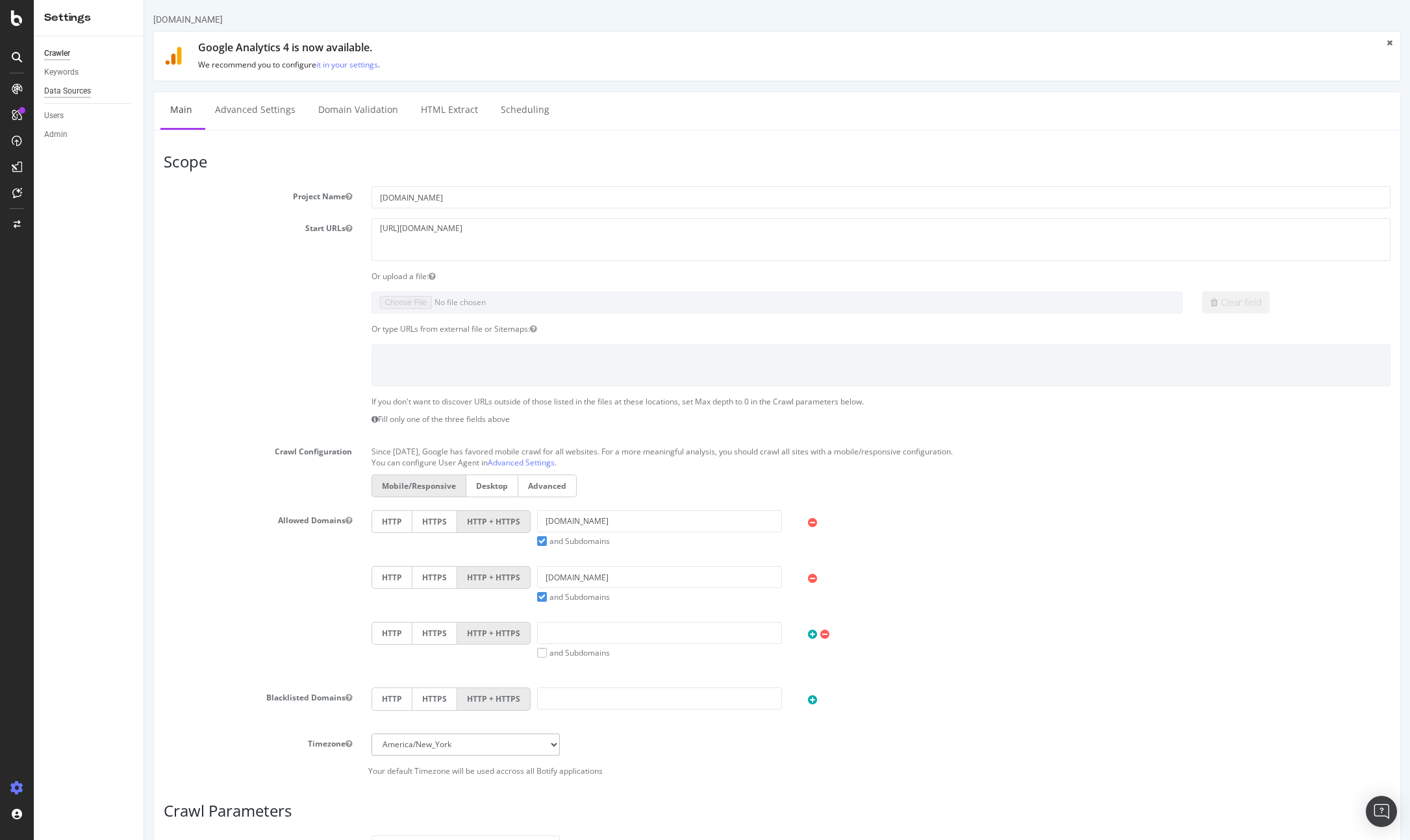
click at [66, 87] on div "Data Sources" at bounding box center [67, 91] width 47 height 14
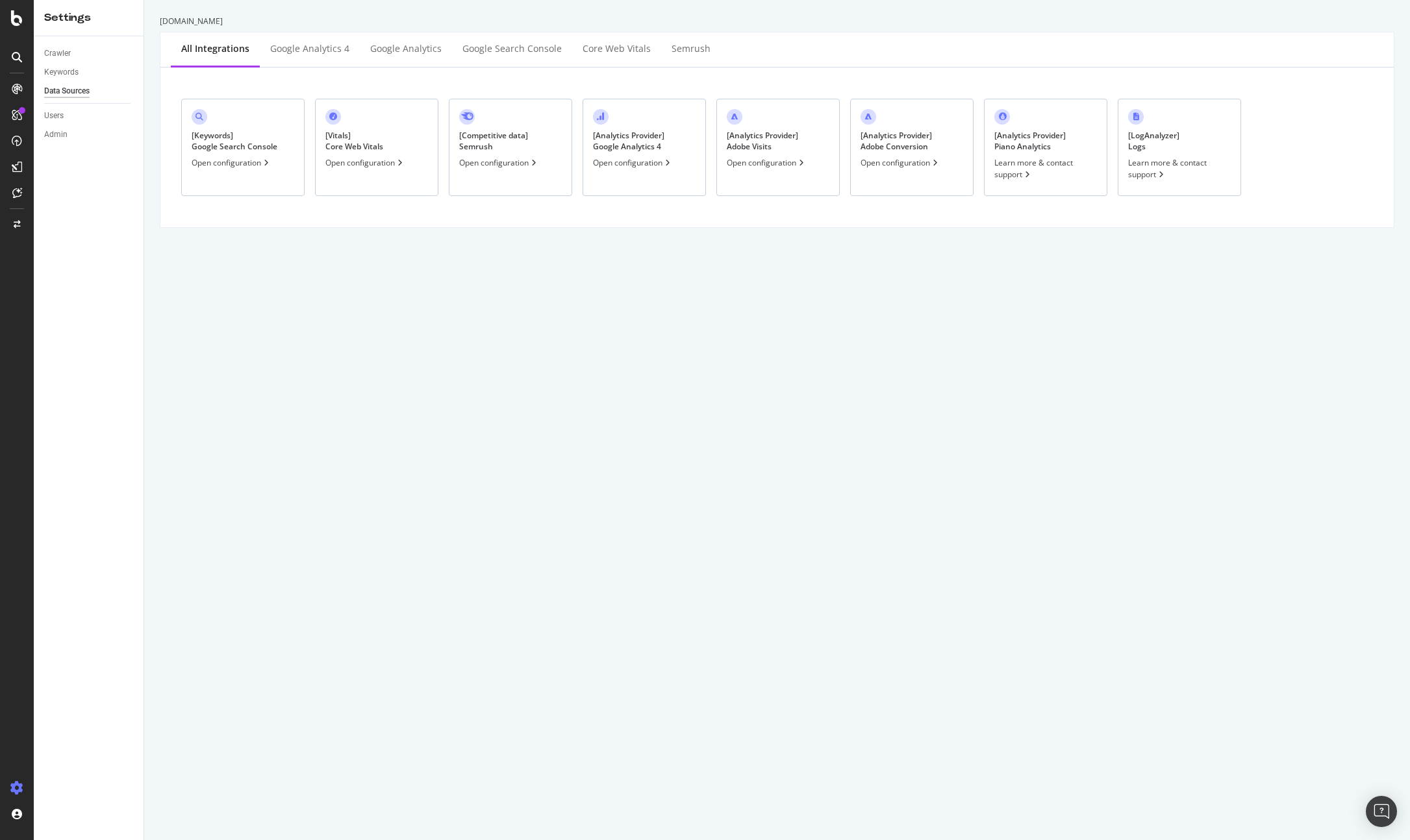
click at [618, 157] on div "Open configuration" at bounding box center [633, 163] width 80 height 11
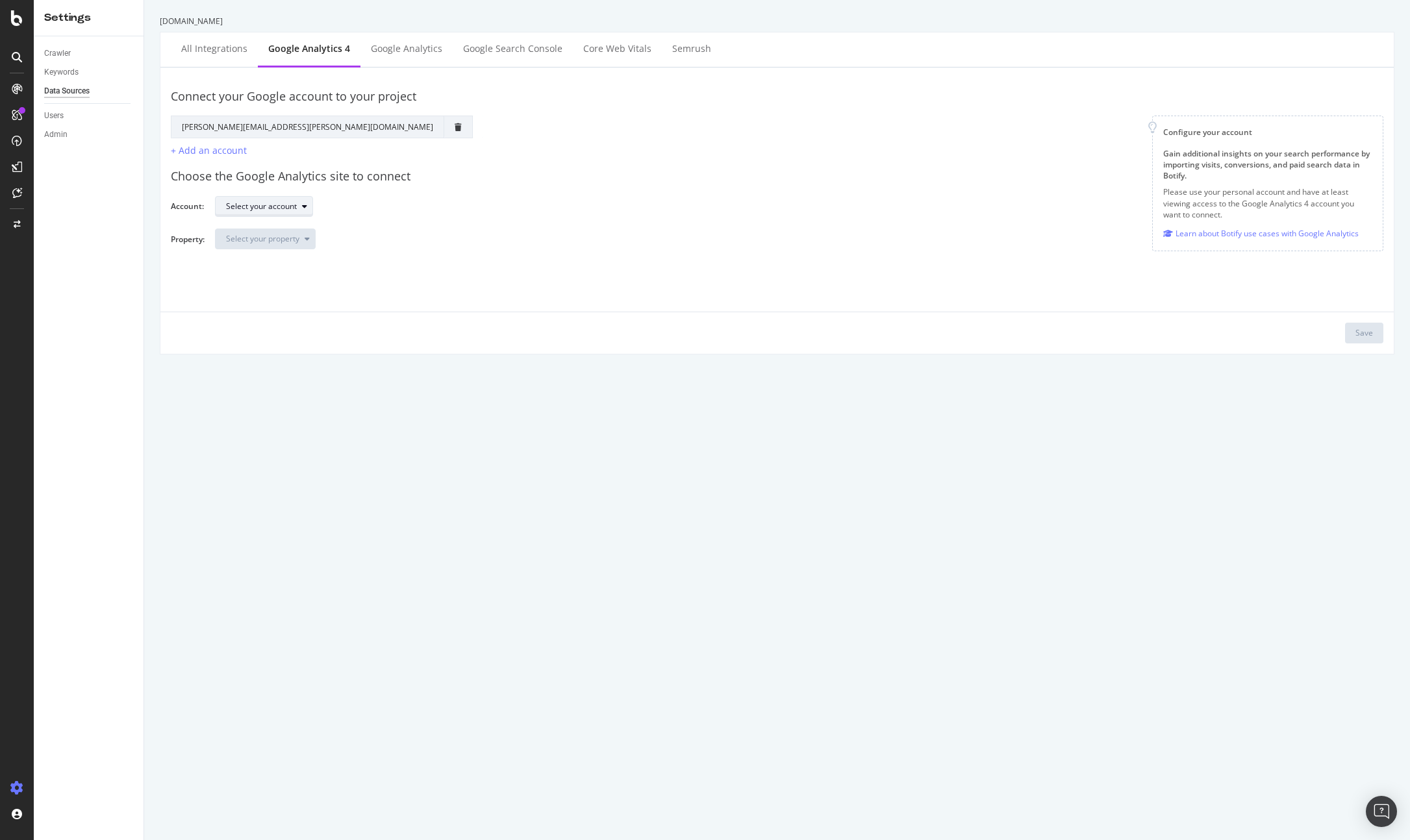
click at [285, 203] on div "Select your account" at bounding box center [261, 207] width 71 height 8
click at [262, 319] on div "Gudog" at bounding box center [265, 314] width 85 height 16
click at [272, 230] on div "Select your property" at bounding box center [270, 239] width 89 height 18
click at [257, 323] on div "Blog UK - GA4" at bounding box center [257, 325] width 51 height 11
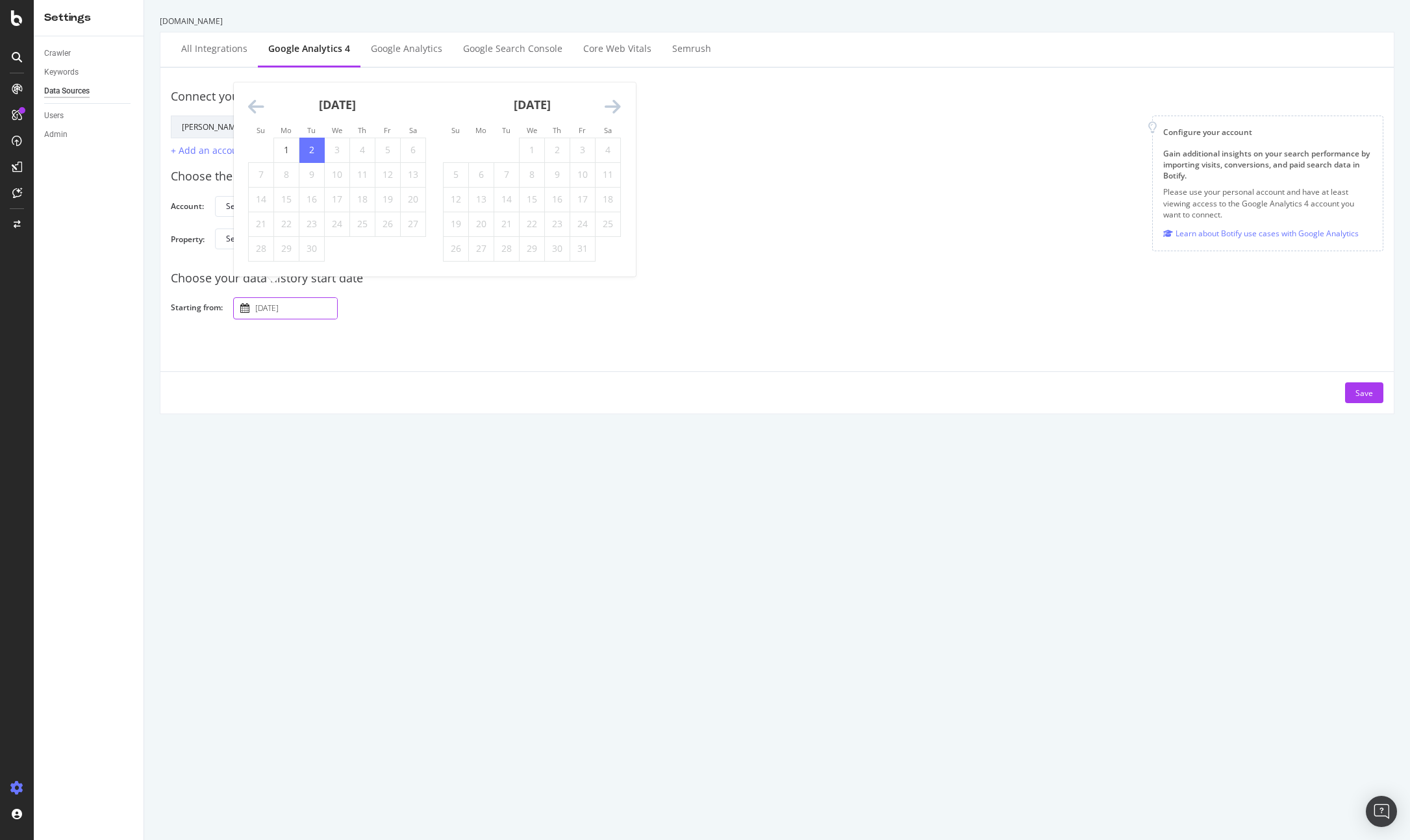
click at [283, 308] on input "[DATE]" at bounding box center [295, 308] width 85 height 21
